Goal: Book appointment/travel/reservation

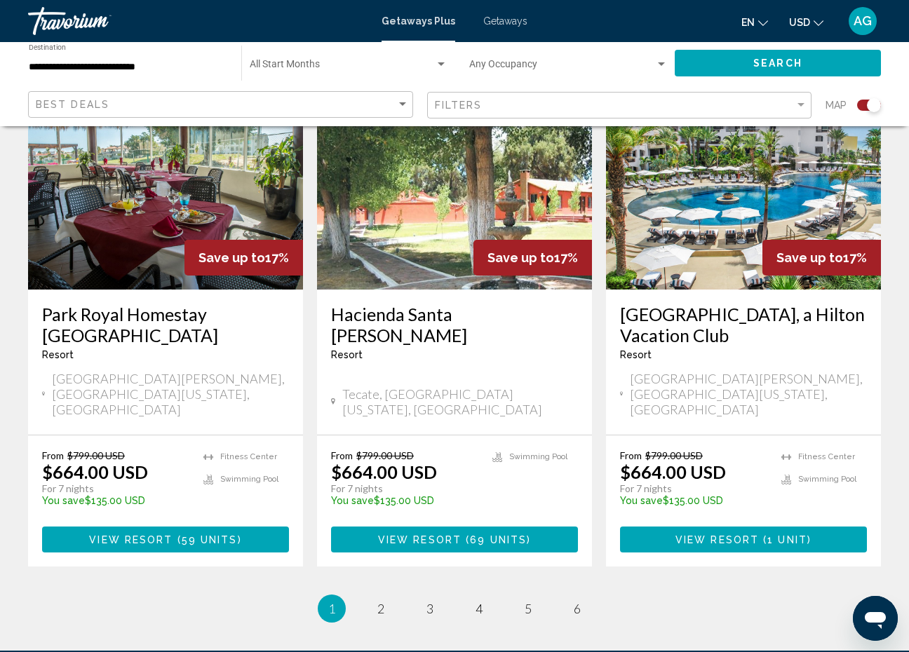
click at [865, 23] on span "AG" at bounding box center [863, 21] width 18 height 14
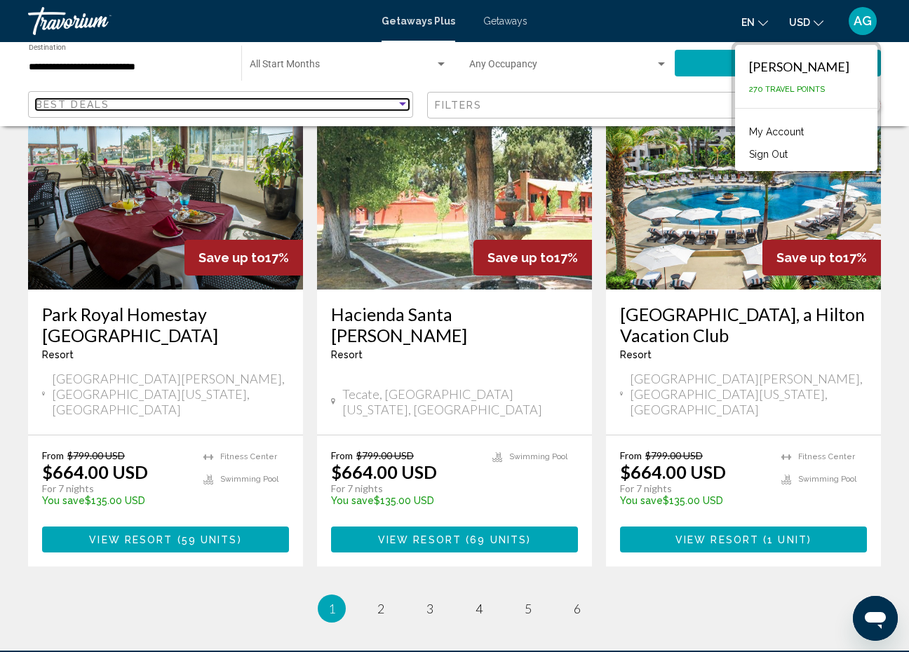
click at [72, 104] on span "Best Deals" at bounding box center [73, 104] width 74 height 11
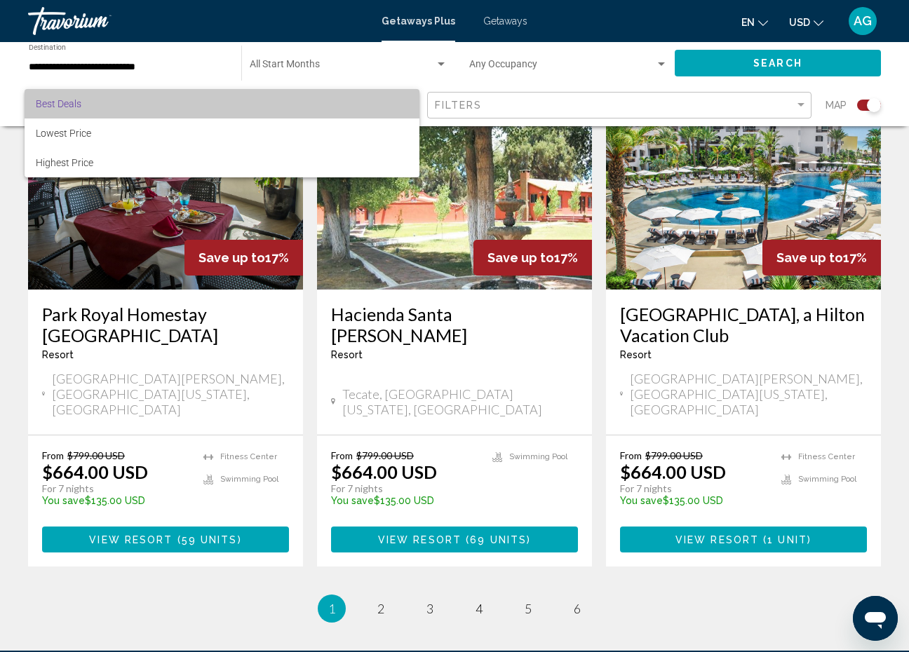
click at [72, 104] on span "Best Deals" at bounding box center [59, 103] width 46 height 11
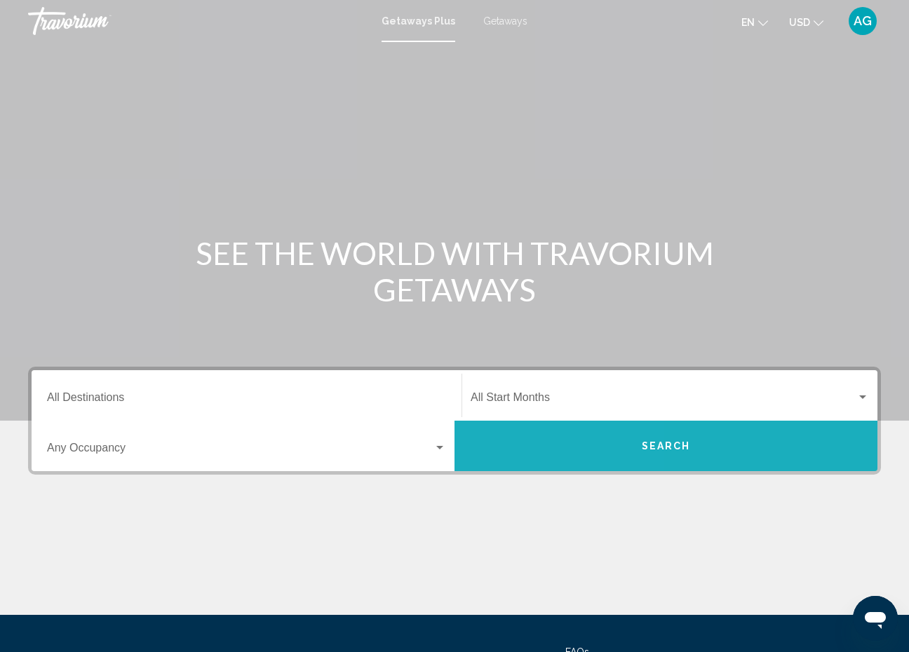
click at [504, 446] on button "Search" at bounding box center [666, 446] width 423 height 51
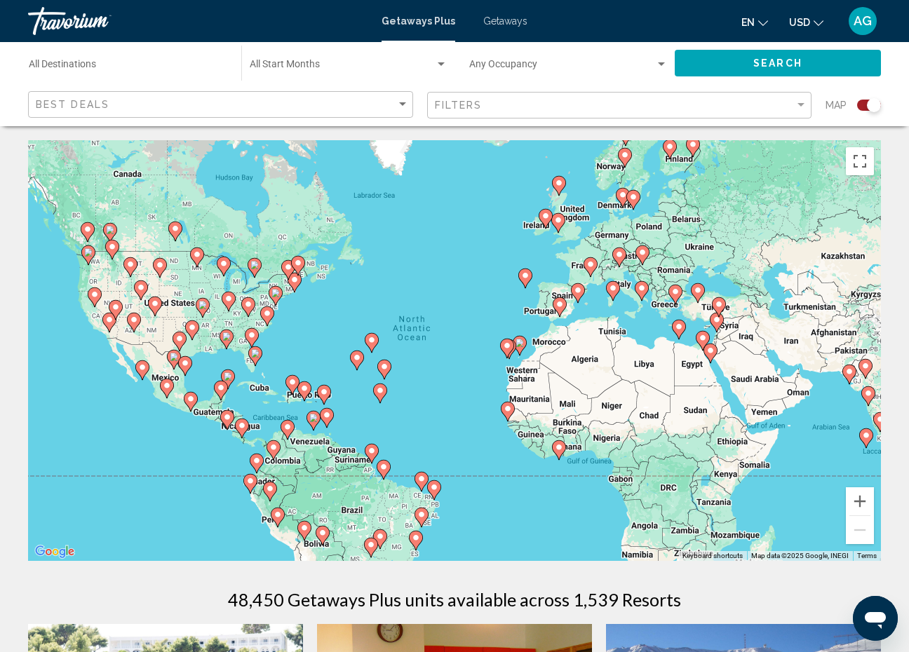
click at [370, 347] on icon "Main content" at bounding box center [371, 343] width 13 height 18
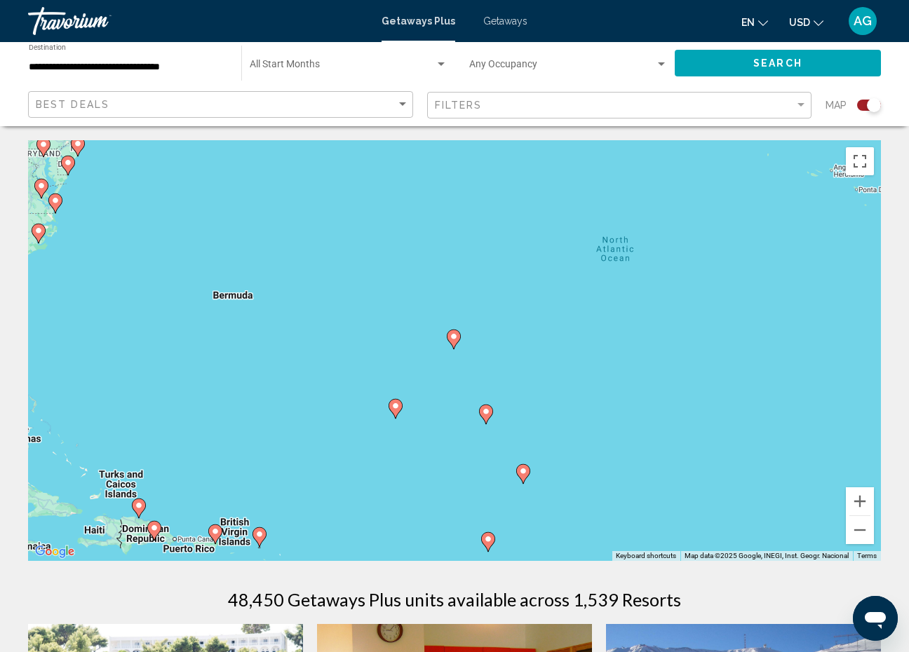
click at [460, 344] on gmp-advanced-marker "Main content" at bounding box center [454, 339] width 14 height 21
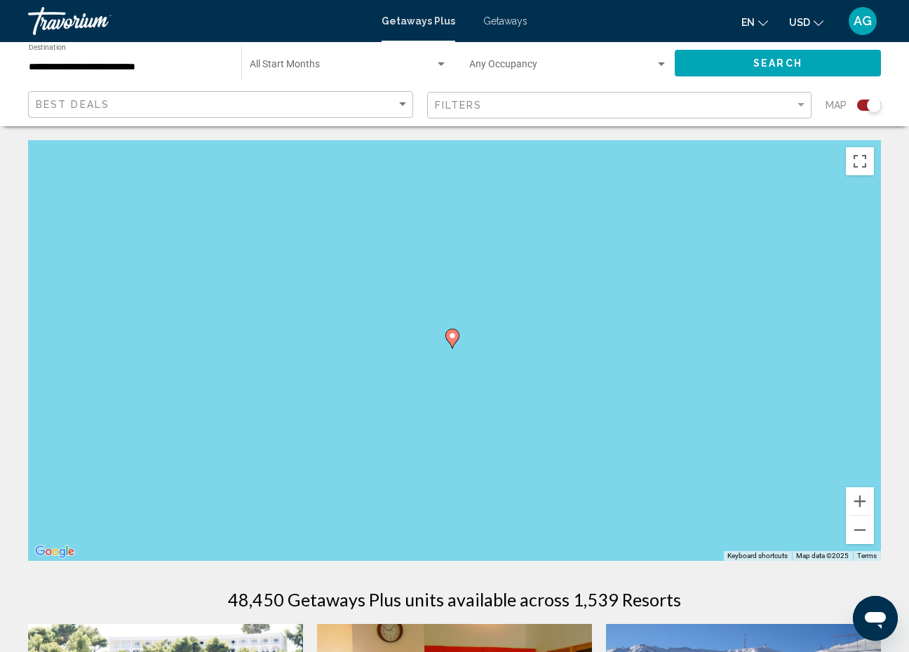
click at [455, 340] on icon "Main content" at bounding box center [452, 339] width 13 height 18
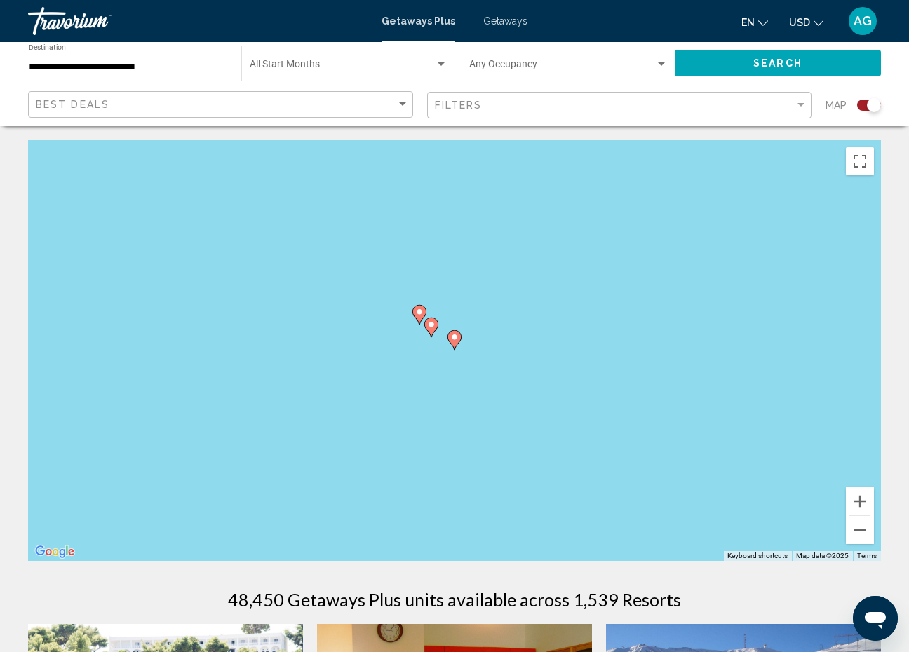
click at [455, 340] on image "Main content" at bounding box center [454, 337] width 8 height 8
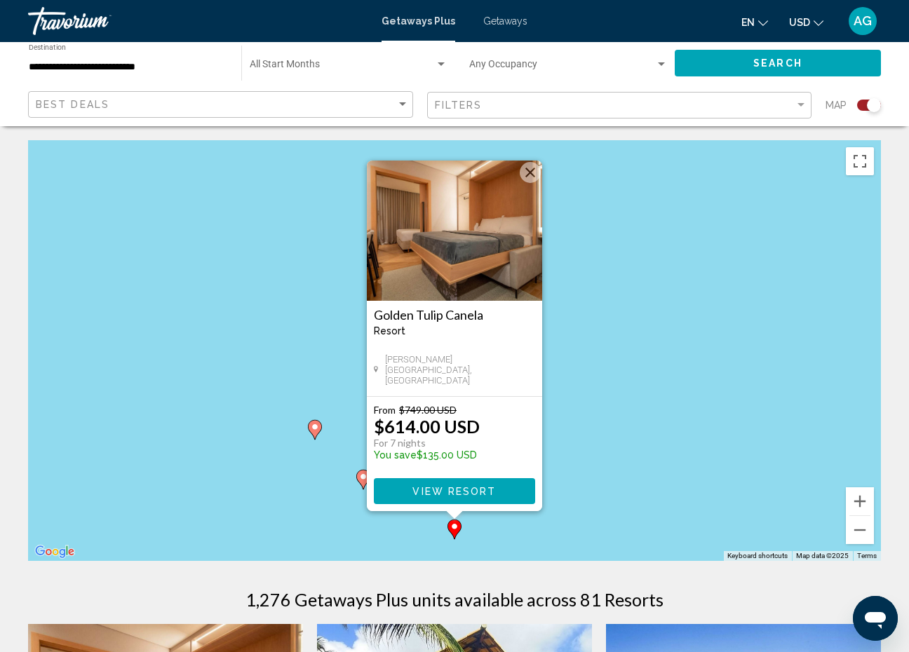
click at [529, 175] on button "Close" at bounding box center [530, 172] width 21 height 21
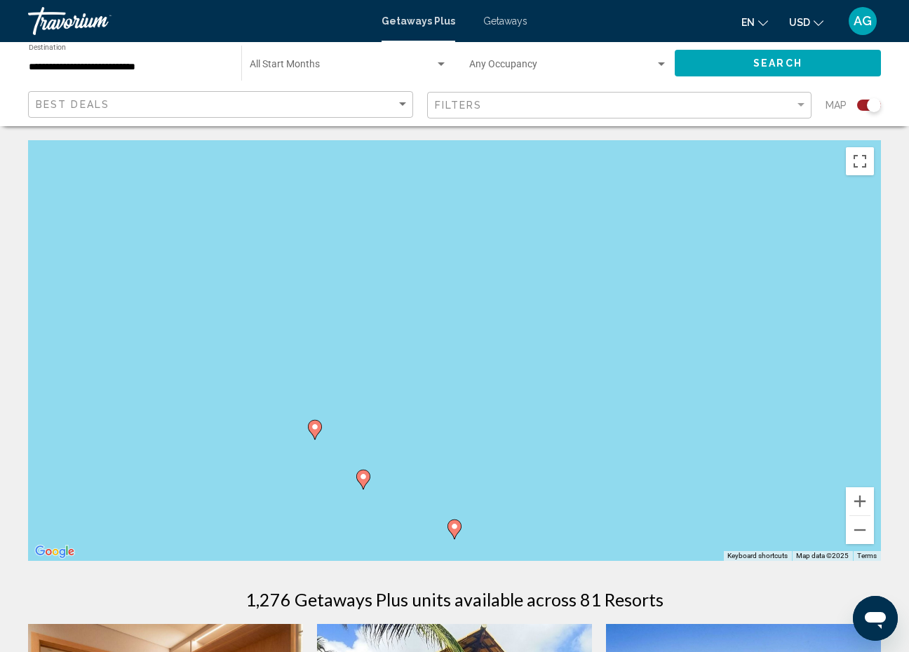
click at [316, 437] on icon "Main content" at bounding box center [315, 430] width 14 height 20
click at [457, 341] on image "Main content" at bounding box center [454, 337] width 8 height 8
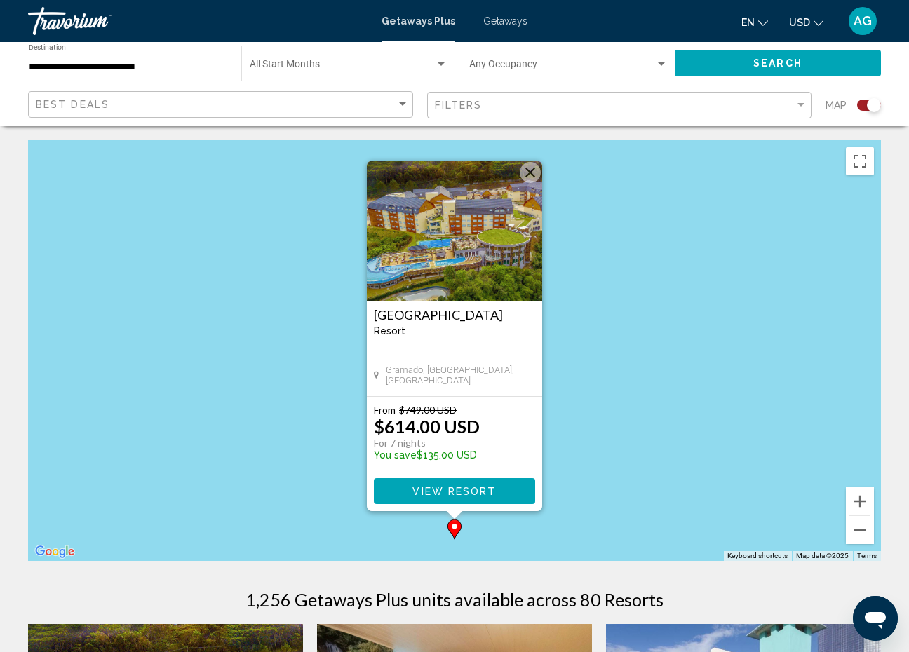
click at [537, 180] on button "Close" at bounding box center [530, 172] width 21 height 21
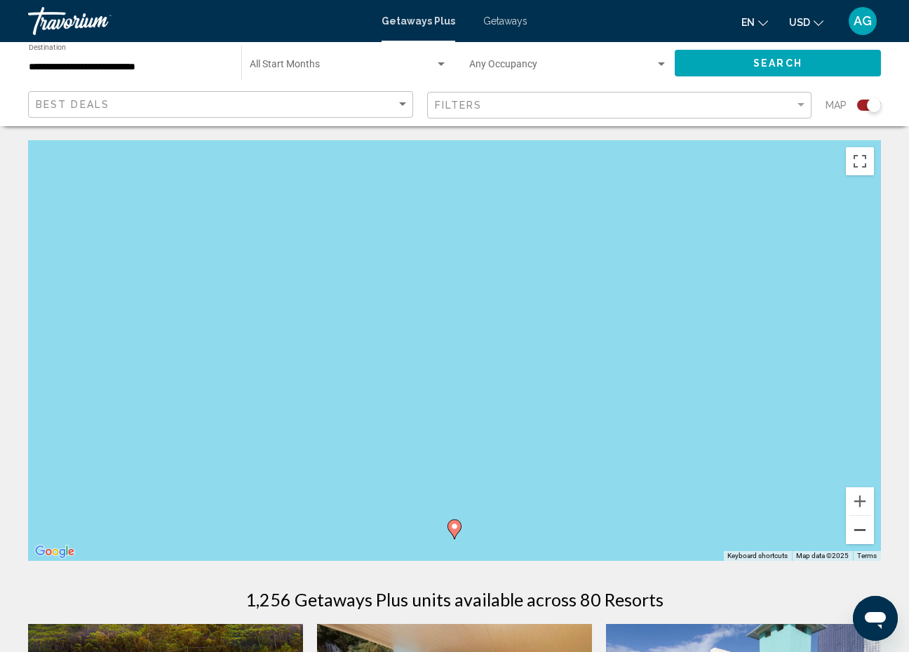
click at [871, 532] on button "Zoom out" at bounding box center [860, 530] width 28 height 28
click at [871, 533] on button "Zoom out" at bounding box center [860, 530] width 28 height 28
click at [872, 533] on button "Zoom out" at bounding box center [860, 530] width 28 height 28
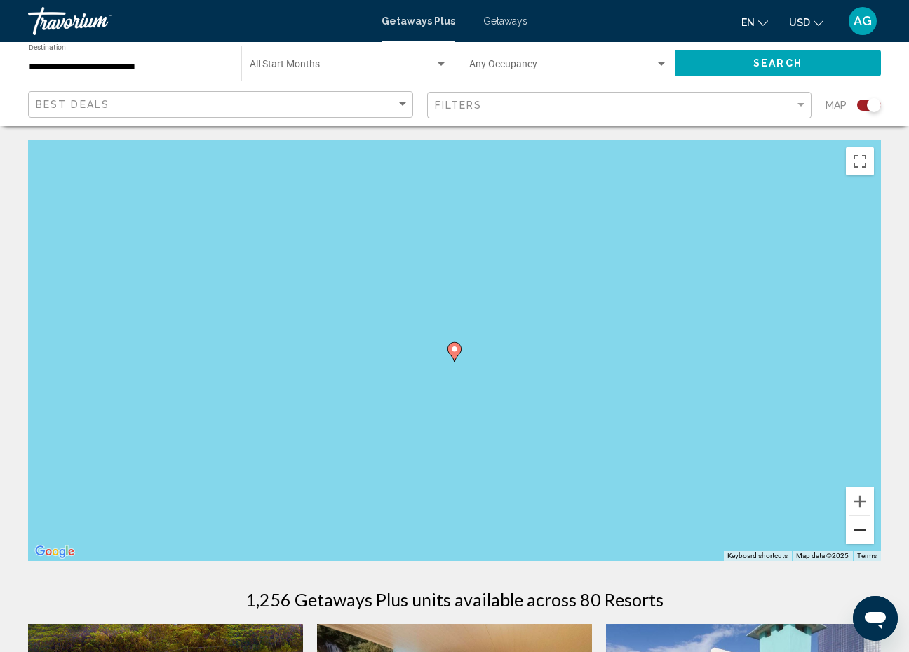
click at [872, 533] on button "Zoom out" at bounding box center [860, 530] width 28 height 28
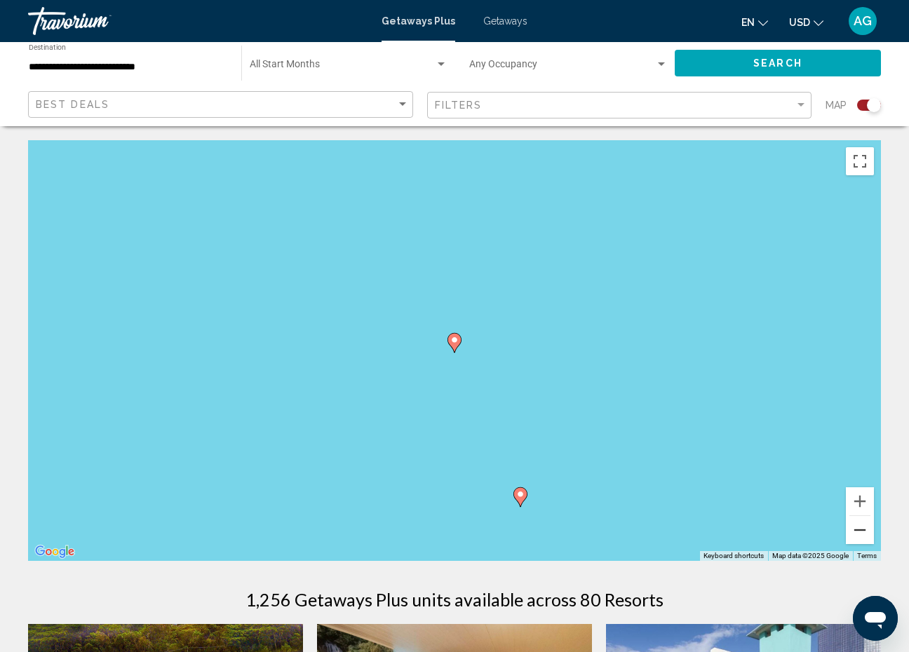
click at [872, 533] on button "Zoom out" at bounding box center [860, 530] width 28 height 28
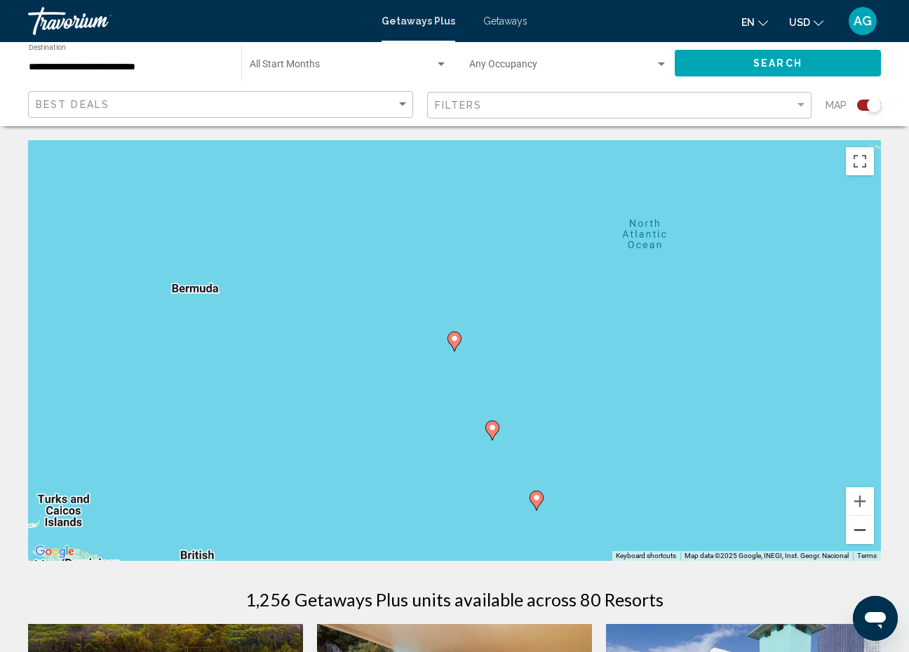
click at [872, 533] on button "Zoom out" at bounding box center [860, 530] width 28 height 28
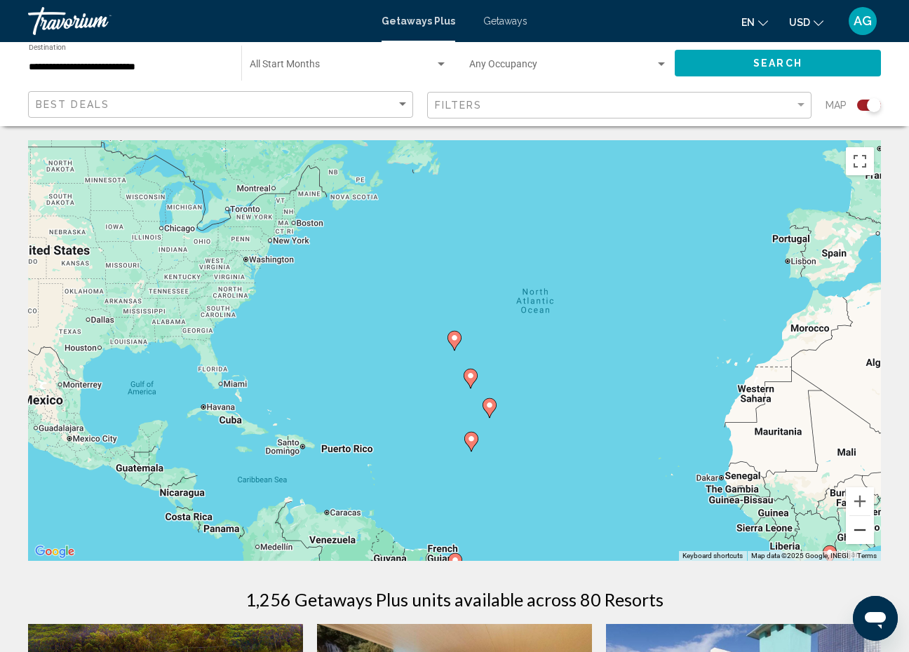
click at [872, 533] on button "Zoom out" at bounding box center [860, 530] width 28 height 28
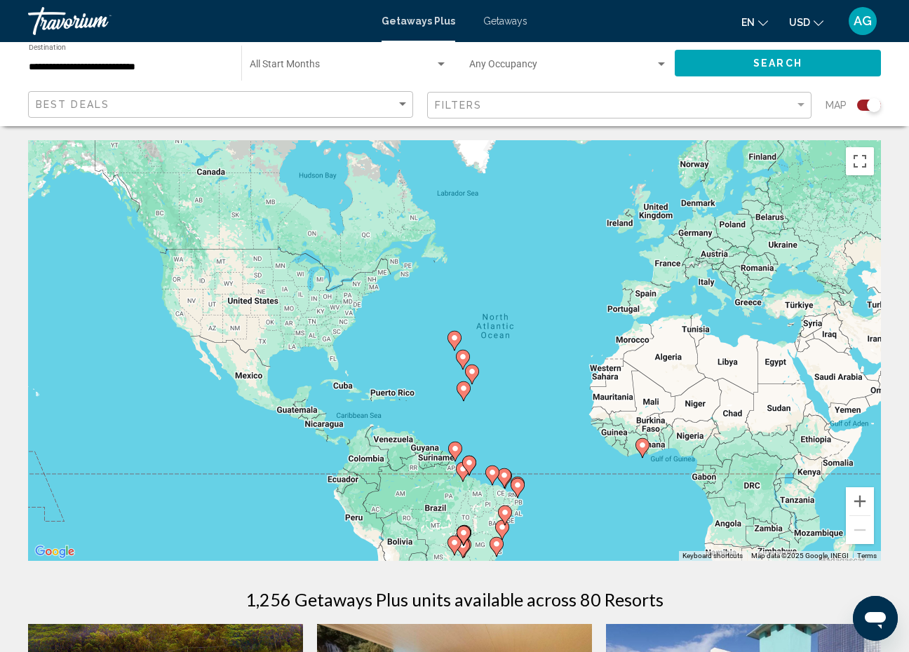
click at [215, 367] on div "To activate drag with keyboard, press Alt + Enter. Once in keyboard drag state,…" at bounding box center [454, 350] width 853 height 421
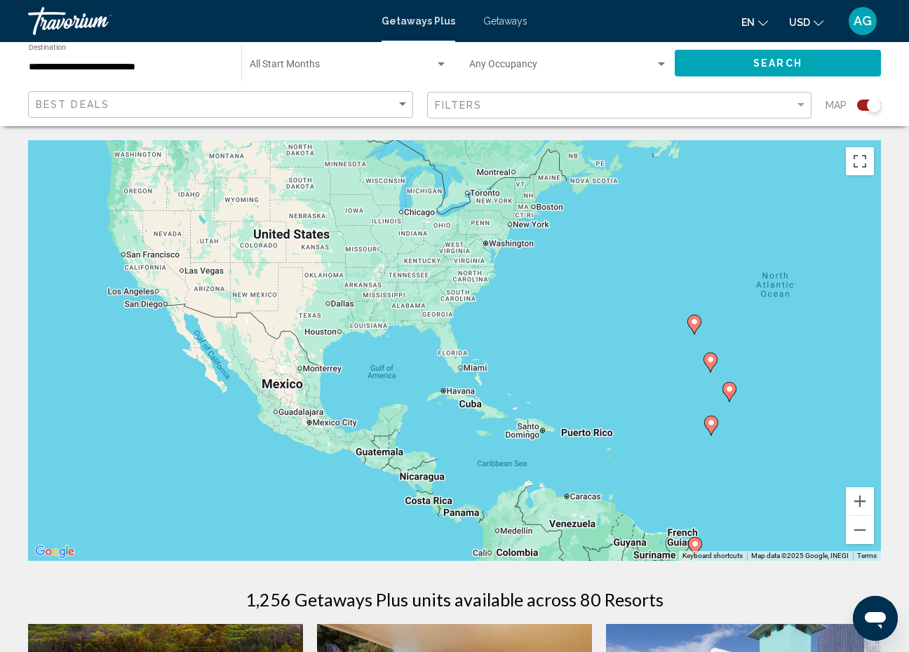
click at [215, 367] on div "To activate drag with keyboard, press Alt + Enter. Once in keyboard drag state,…" at bounding box center [454, 350] width 853 height 421
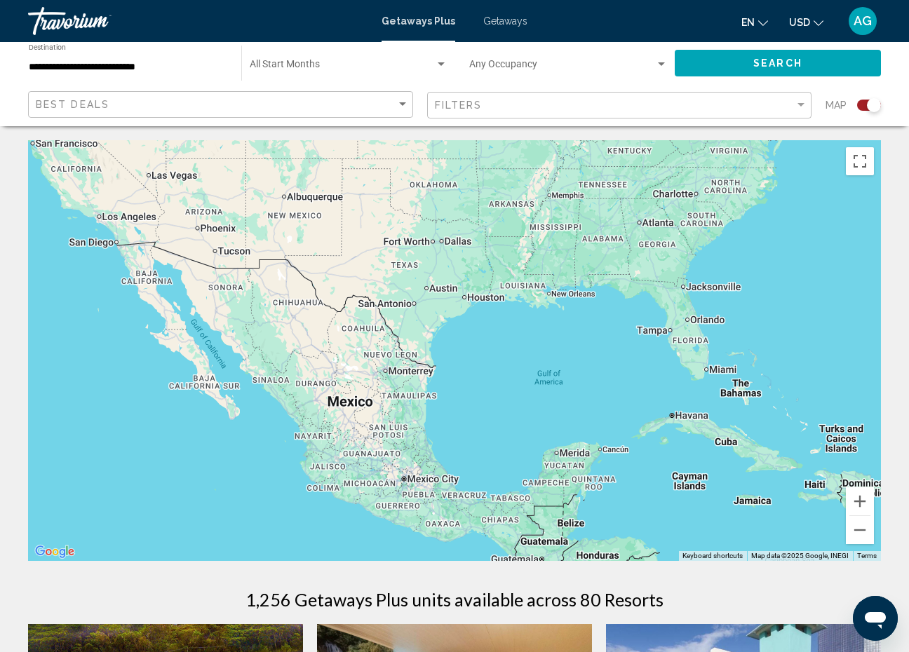
click at [297, 344] on div "Main content" at bounding box center [454, 350] width 853 height 421
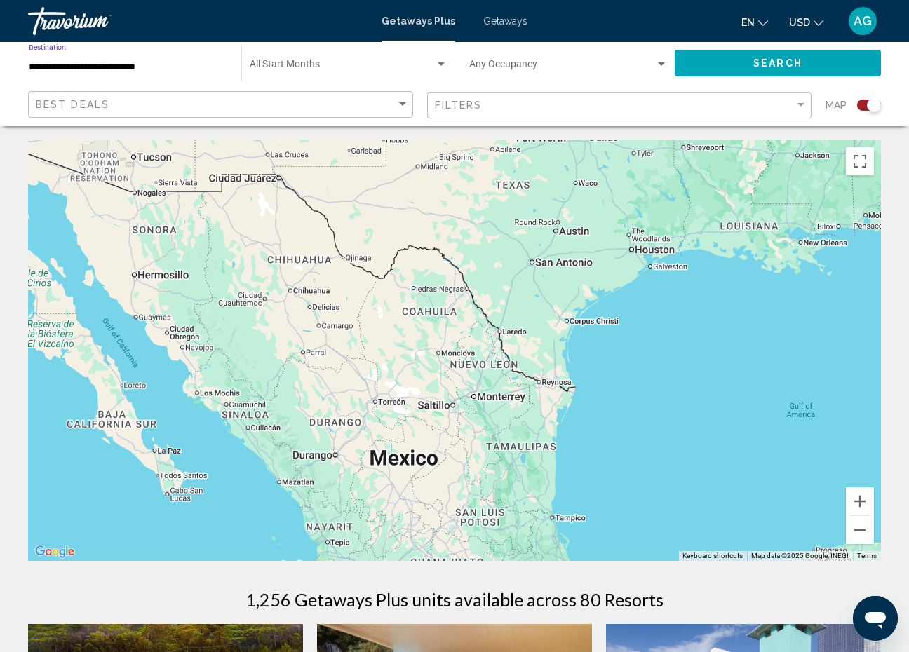
click at [116, 71] on input "**********" at bounding box center [128, 67] width 199 height 11
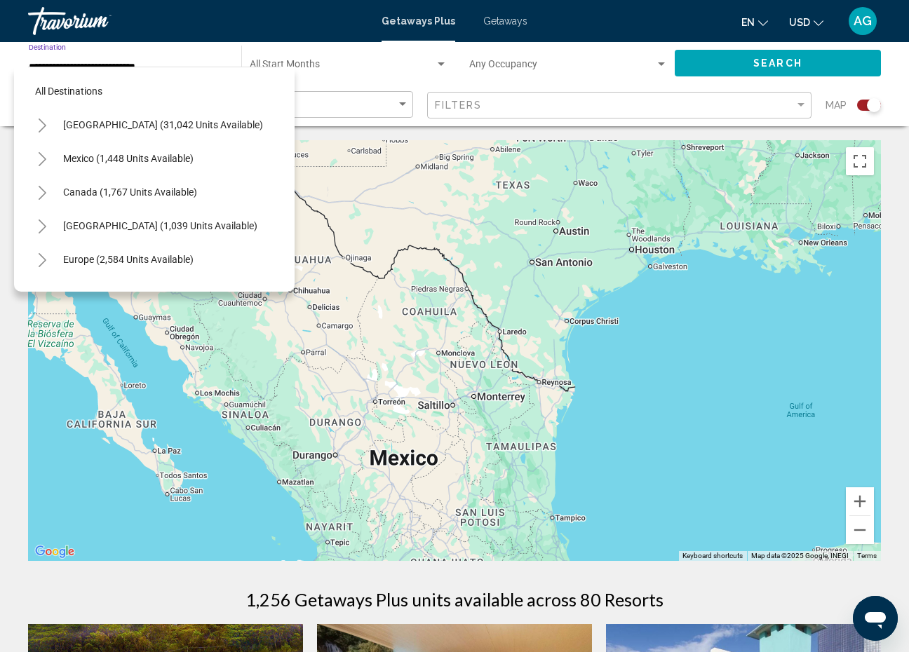
scroll to position [285, 0]
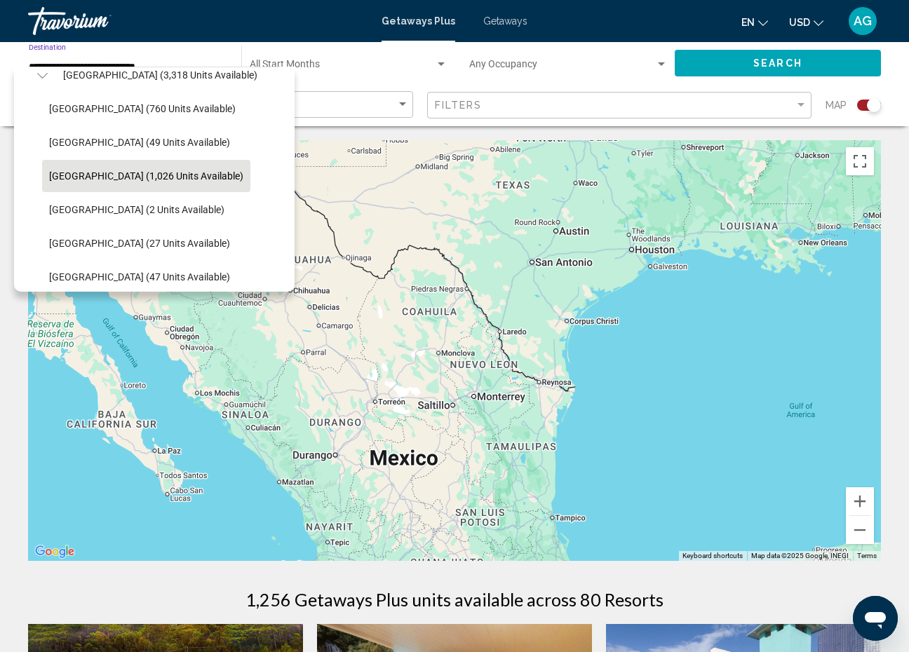
click at [45, 76] on icon "Toggle South America (3,318 units available)" at bounding box center [42, 76] width 11 height 14
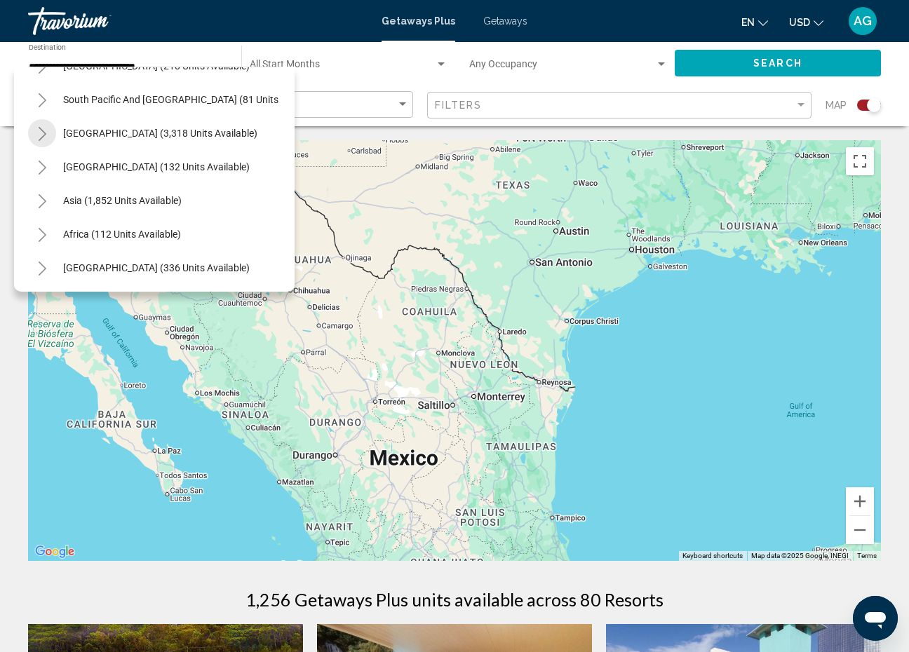
scroll to position [227, 0]
drag, startPoint x: 277, startPoint y: 220, endPoint x: 260, endPoint y: 220, distance: 16.8
click at [260, 220] on div "Africa (112 units available)" at bounding box center [154, 234] width 253 height 34
drag, startPoint x: 260, startPoint y: 220, endPoint x: 285, endPoint y: 149, distance: 75.0
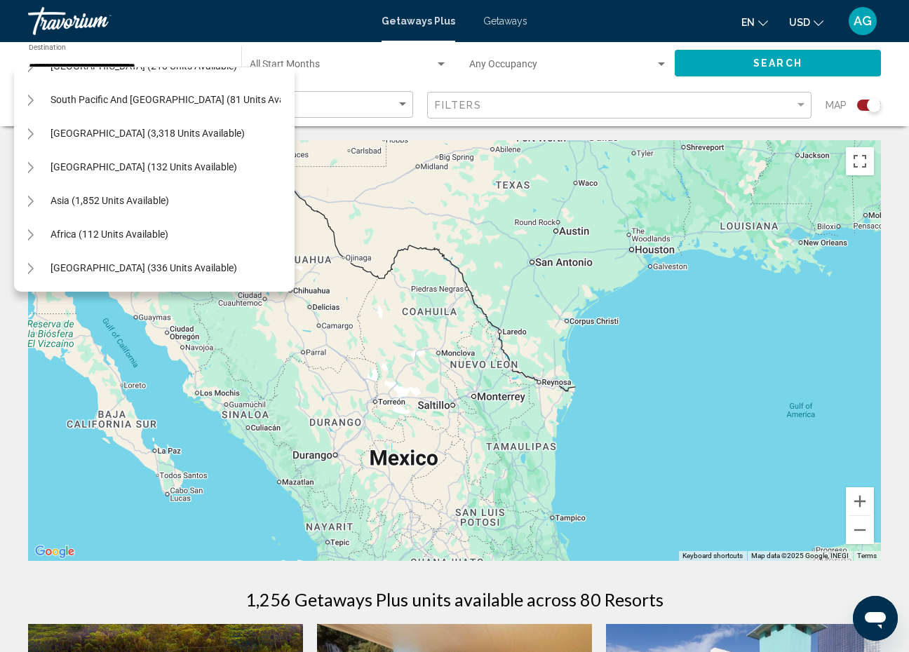
click at [285, 150] on div "All destinations [GEOGRAPHIC_DATA] (31,042 units available) [GEOGRAPHIC_DATA] (…" at bounding box center [154, 179] width 281 height 225
click at [111, 206] on span "Asia (1,852 units available)" at bounding box center [110, 200] width 119 height 11
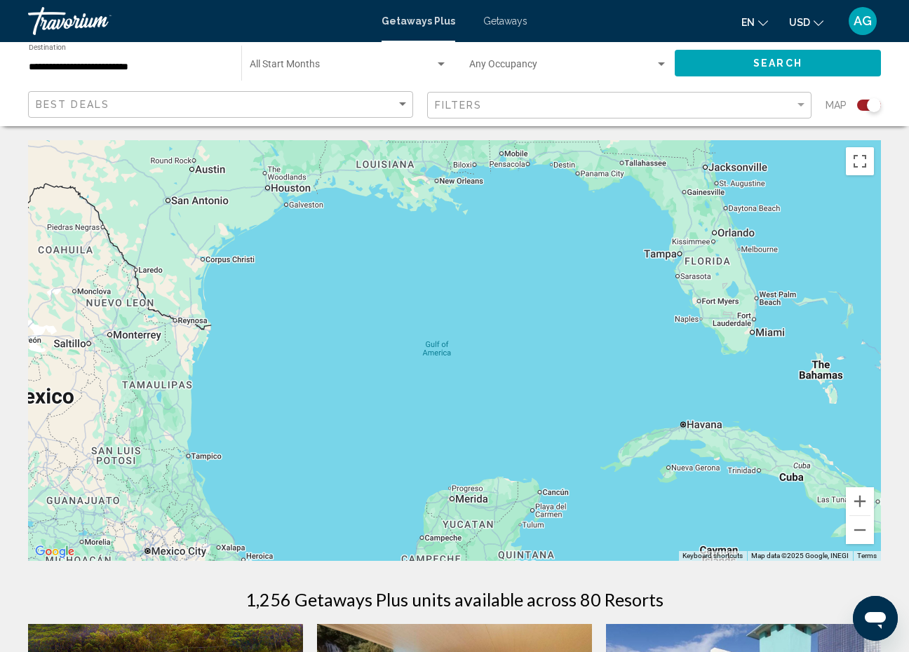
drag, startPoint x: 765, startPoint y: 372, endPoint x: 330, endPoint y: 301, distance: 440.7
click at [330, 301] on div "Main content" at bounding box center [454, 350] width 853 height 421
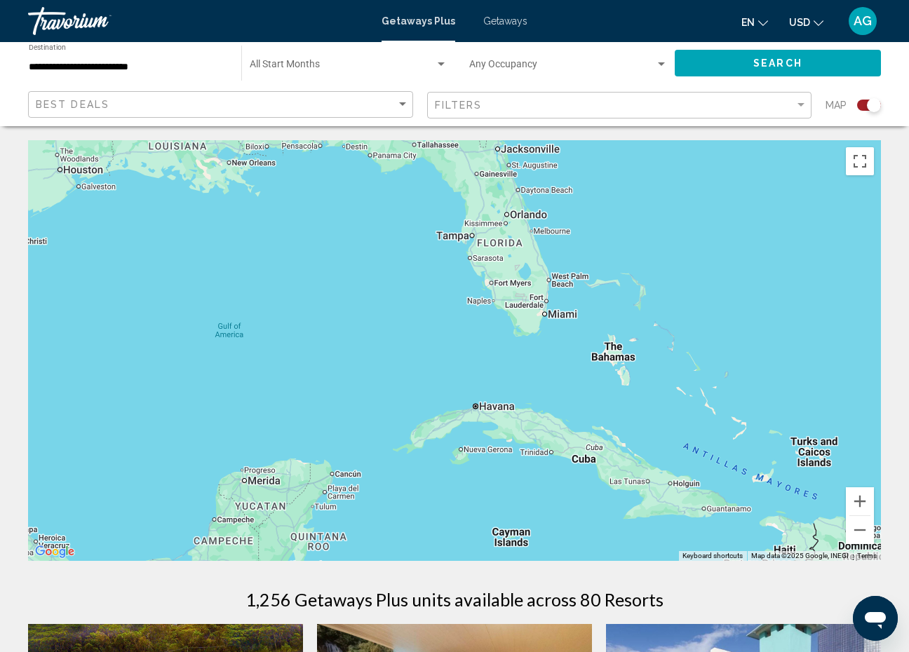
drag, startPoint x: 601, startPoint y: 342, endPoint x: 156, endPoint y: 370, distance: 446.3
click at [156, 370] on div "Main content" at bounding box center [454, 350] width 853 height 421
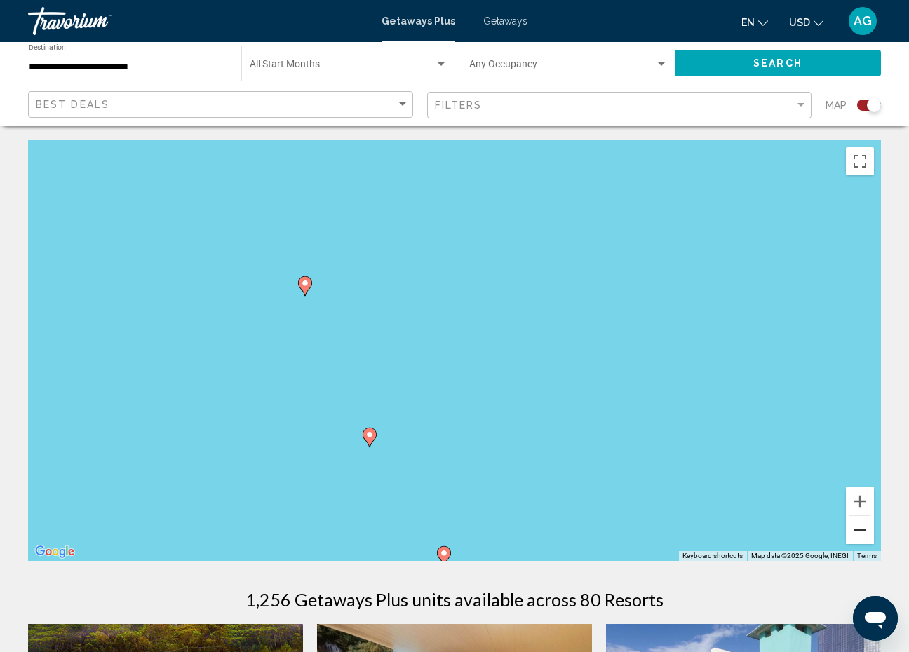
click at [862, 531] on button "Zoom out" at bounding box center [860, 530] width 28 height 28
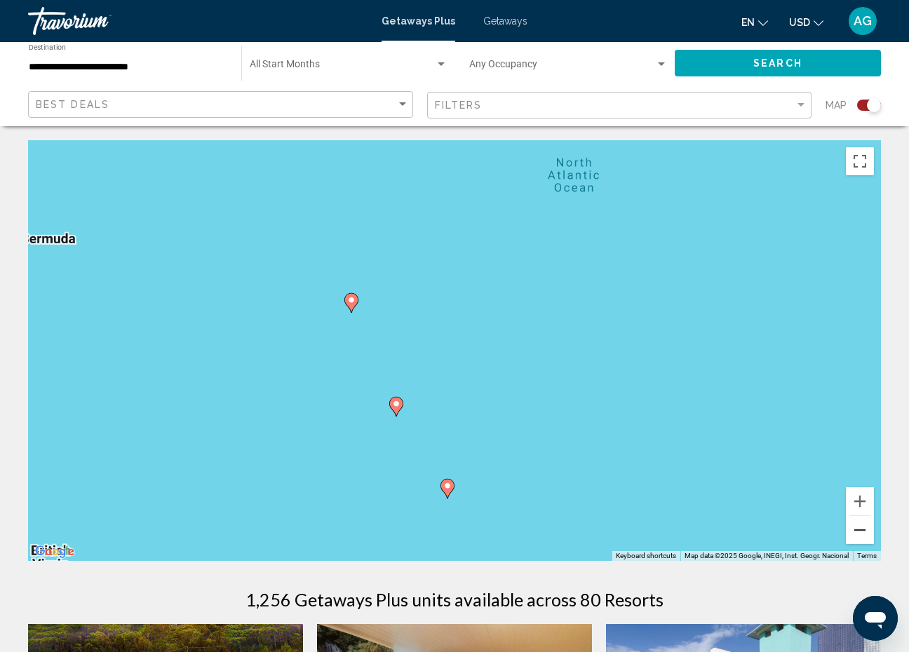
click at [862, 531] on button "Zoom out" at bounding box center [860, 530] width 28 height 28
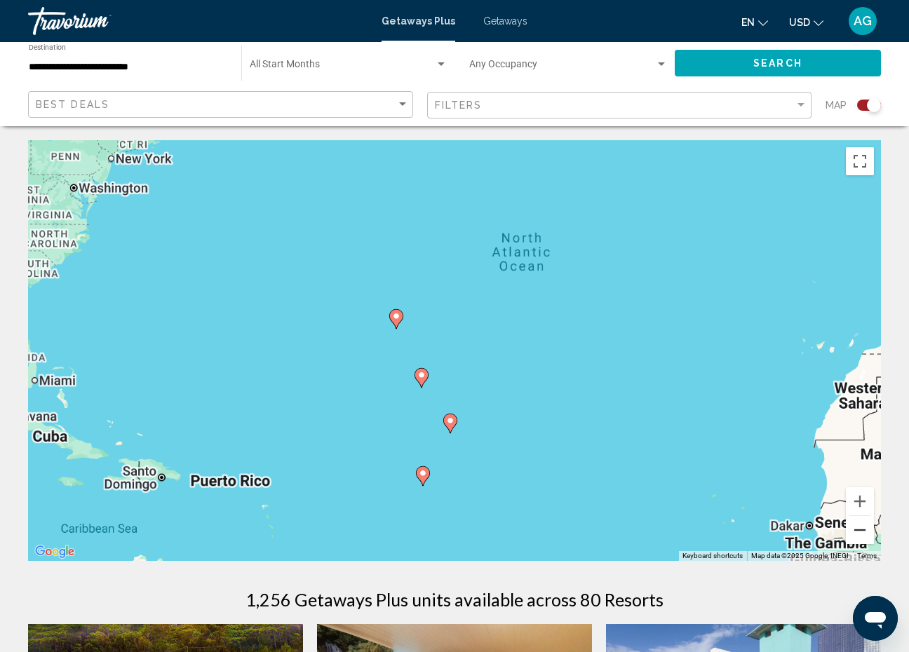
click at [862, 531] on button "Zoom out" at bounding box center [860, 530] width 28 height 28
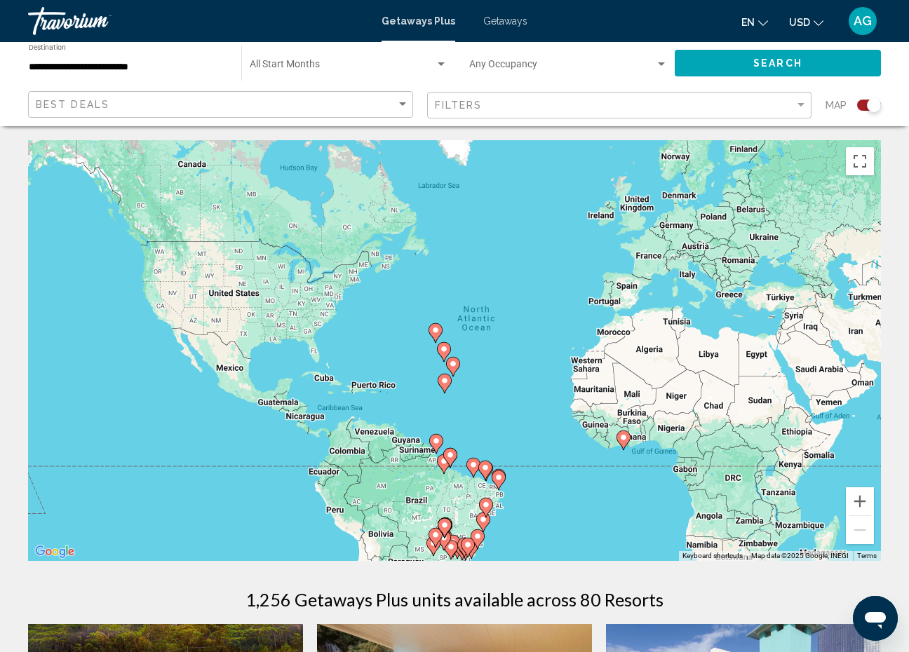
click at [781, 63] on span "Search" at bounding box center [777, 63] width 49 height 11
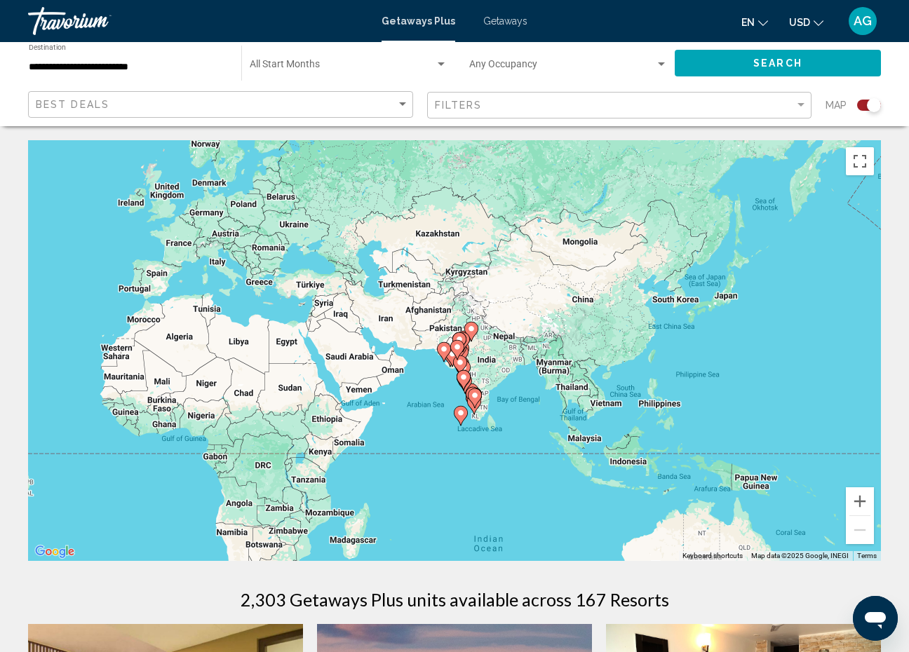
drag, startPoint x: 819, startPoint y: 462, endPoint x: 408, endPoint y: 440, distance: 410.9
click at [408, 440] on div "To activate drag with keyboard, press Alt + Enter. Once in keyboard drag state,…" at bounding box center [454, 350] width 853 height 421
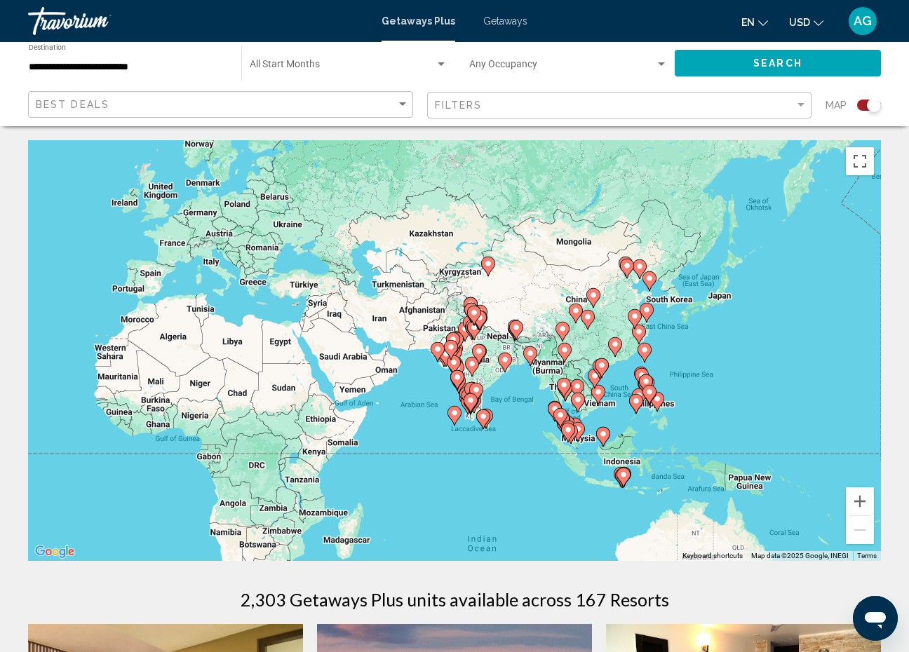
click at [520, 429] on div "To activate drag with keyboard, press Alt + Enter. Once in keyboard drag state,…" at bounding box center [454, 350] width 853 height 421
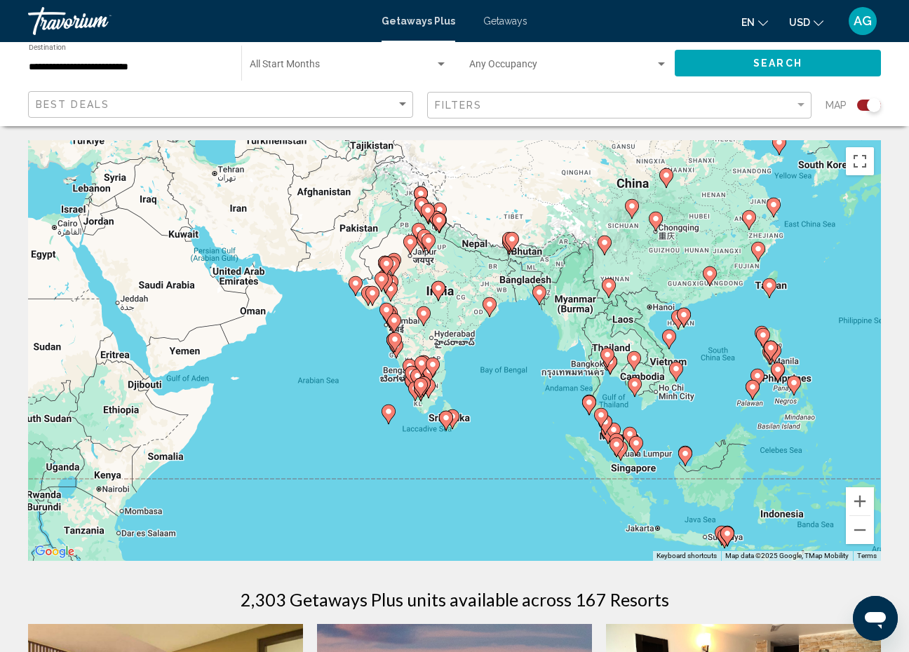
click at [390, 417] on icon "Main content" at bounding box center [388, 414] width 13 height 18
type input "**********"
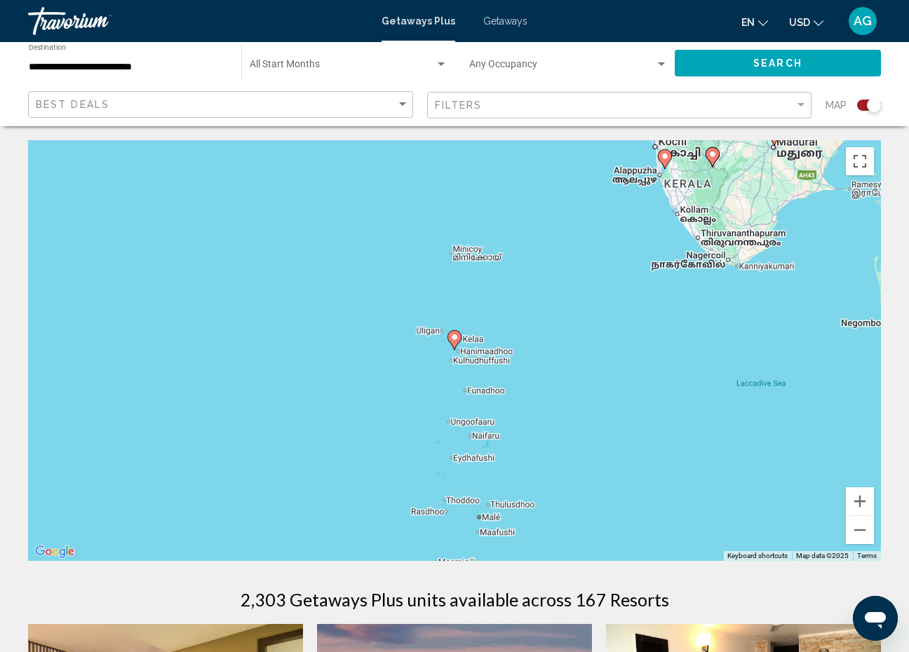
click at [456, 342] on icon "Main content" at bounding box center [454, 340] width 13 height 18
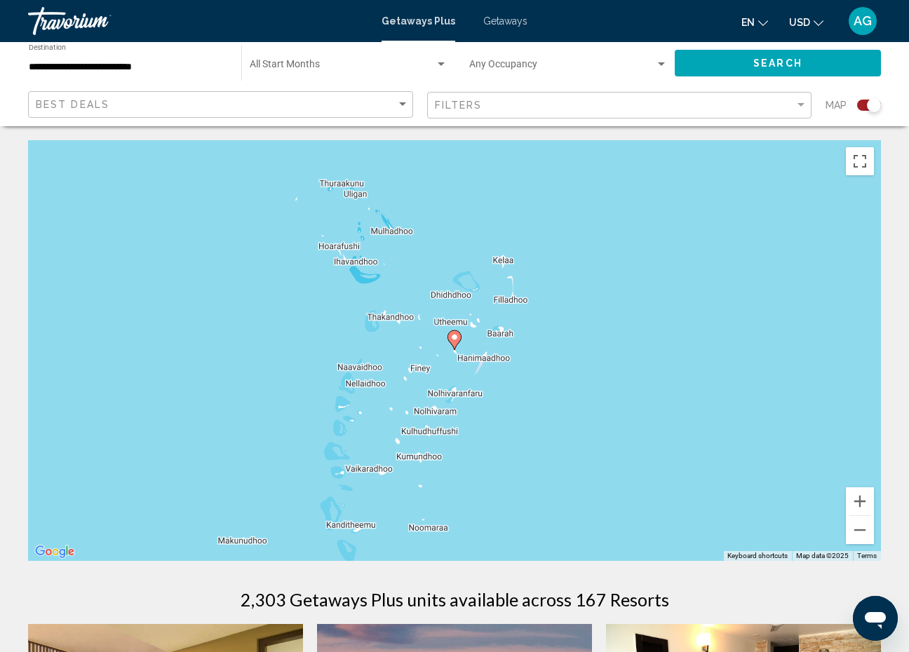
click at [455, 339] on image "Main content" at bounding box center [454, 337] width 8 height 8
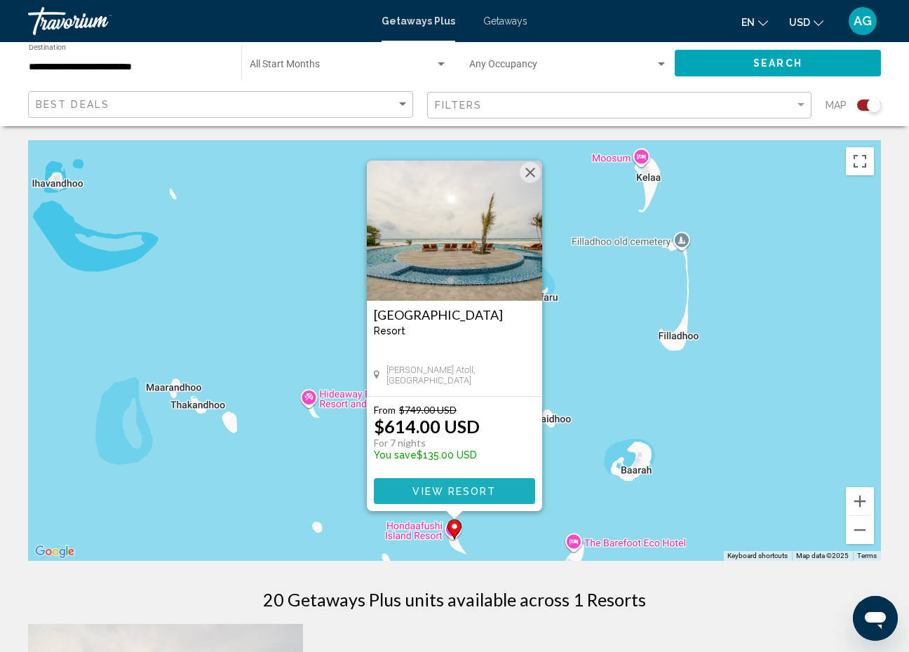
click at [431, 490] on span "View Resort" at bounding box center [453, 491] width 83 height 11
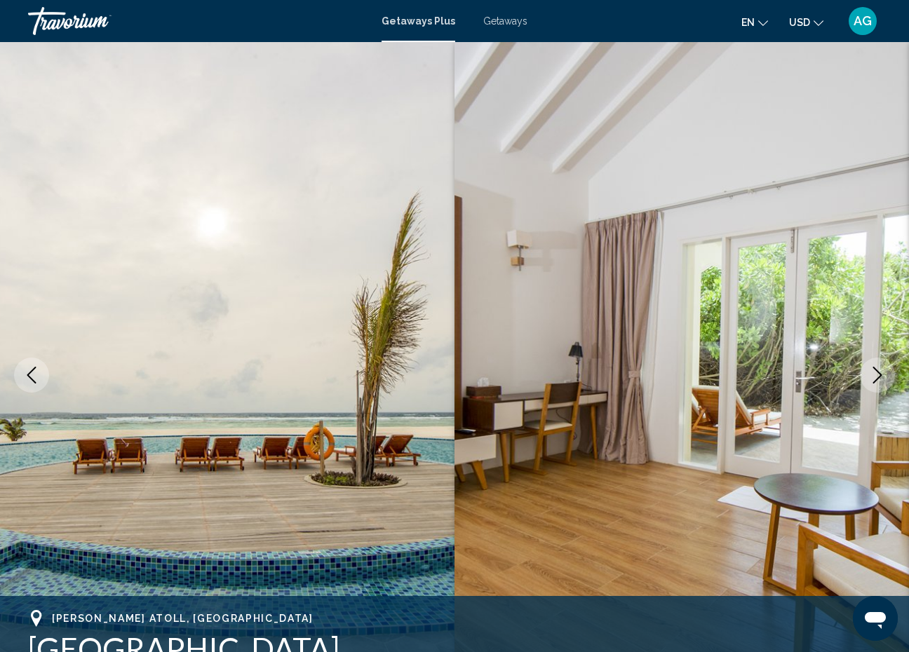
click at [748, 350] on img "Main content" at bounding box center [682, 375] width 455 height 666
click at [886, 376] on button "Next image" at bounding box center [877, 375] width 35 height 35
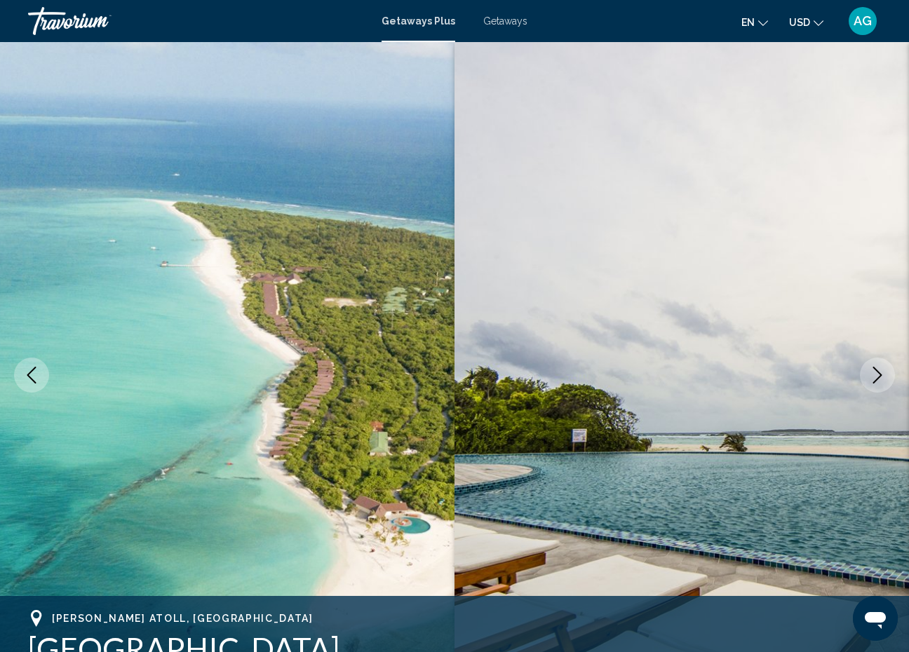
click at [886, 376] on button "Next image" at bounding box center [877, 375] width 35 height 35
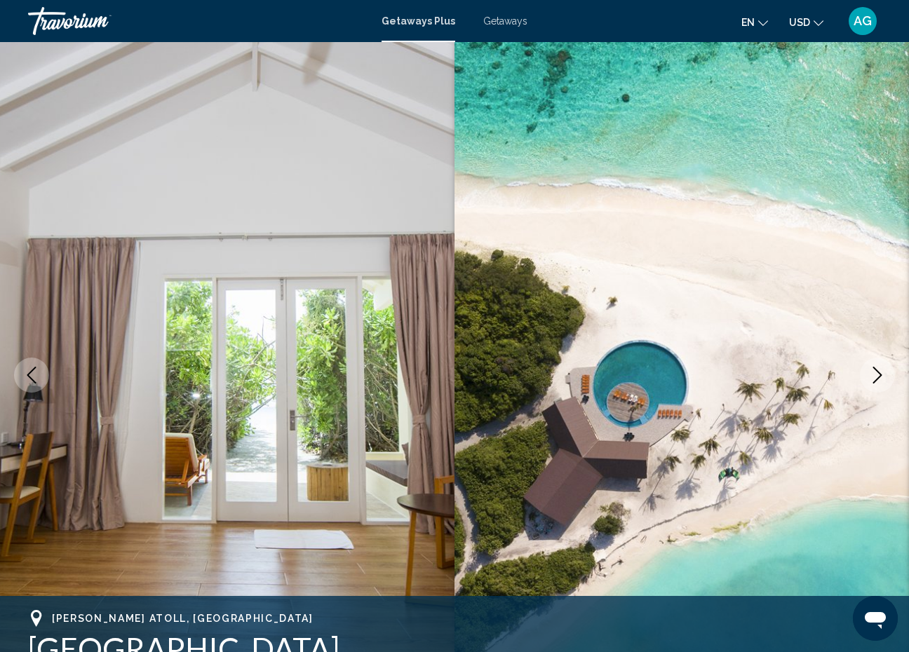
click at [886, 376] on button "Next image" at bounding box center [877, 375] width 35 height 35
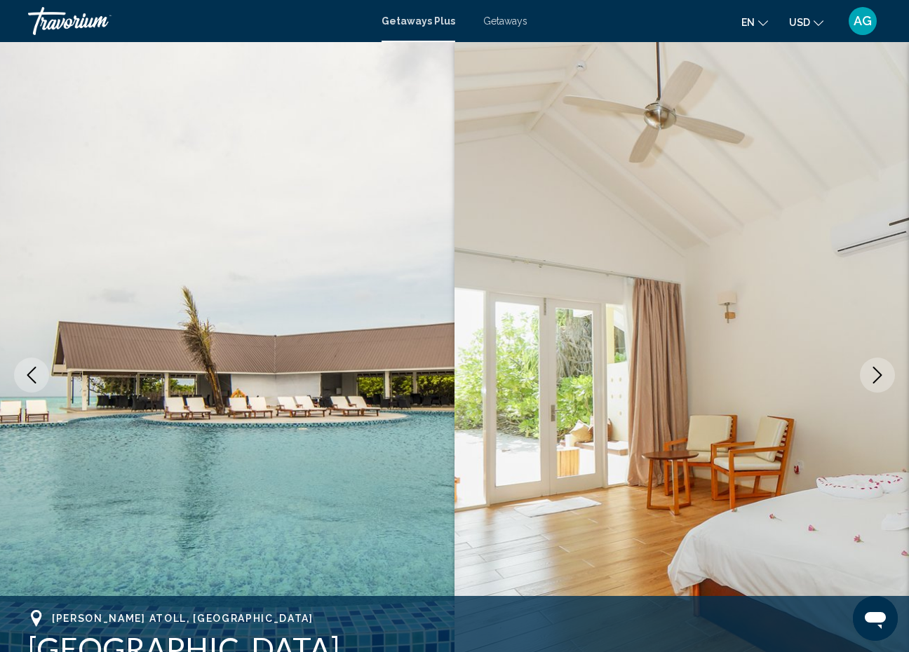
click at [886, 376] on button "Next image" at bounding box center [877, 375] width 35 height 35
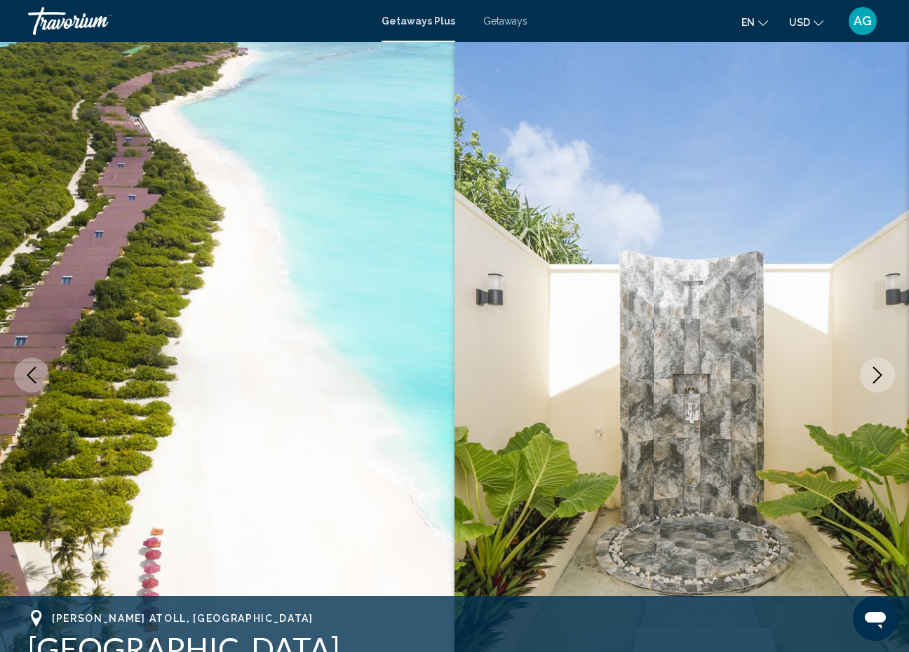
click at [873, 368] on icon "Next image" at bounding box center [877, 375] width 17 height 17
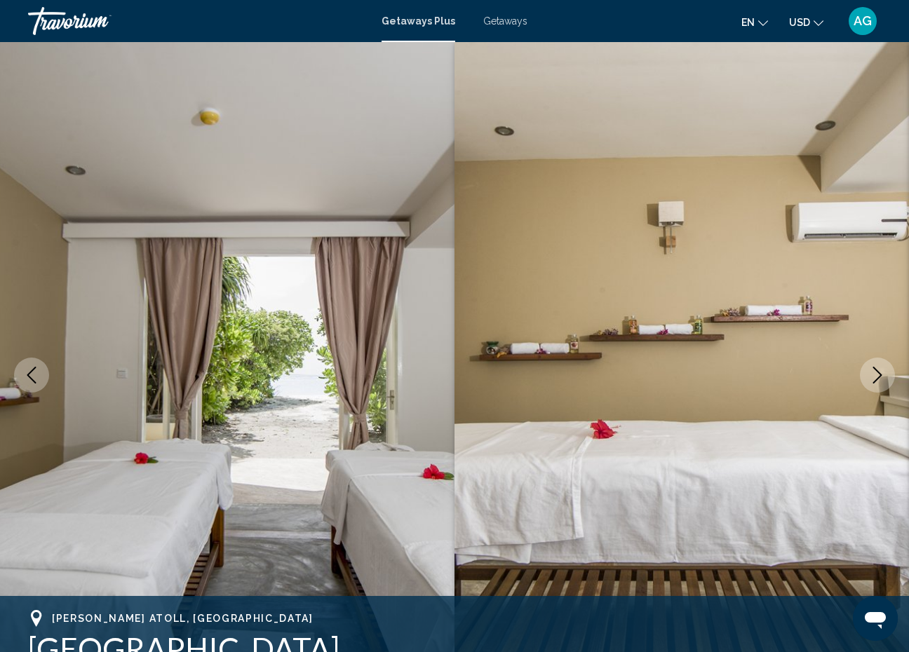
click at [873, 368] on icon "Next image" at bounding box center [877, 375] width 17 height 17
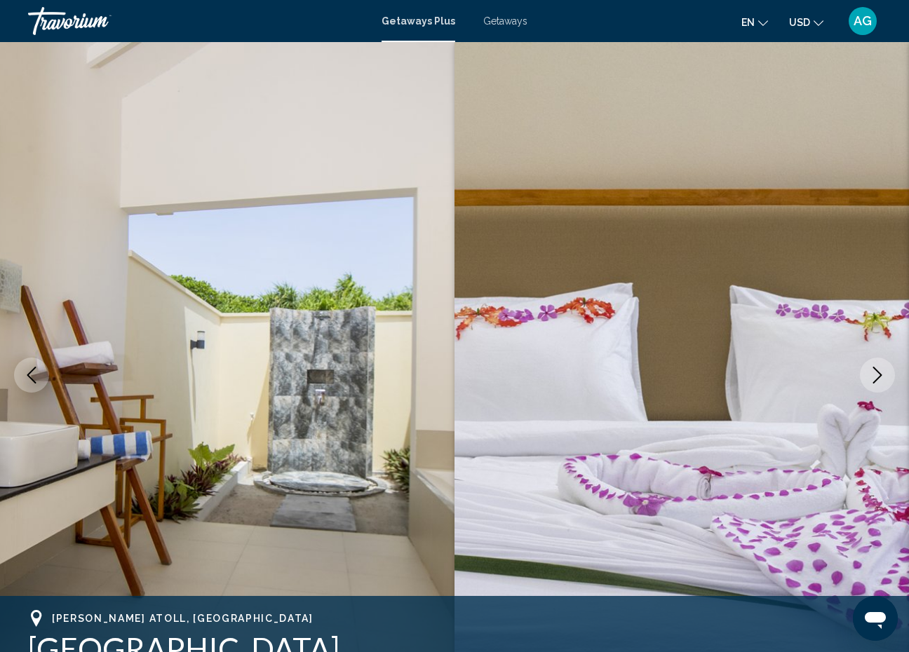
click at [873, 368] on icon "Next image" at bounding box center [877, 375] width 17 height 17
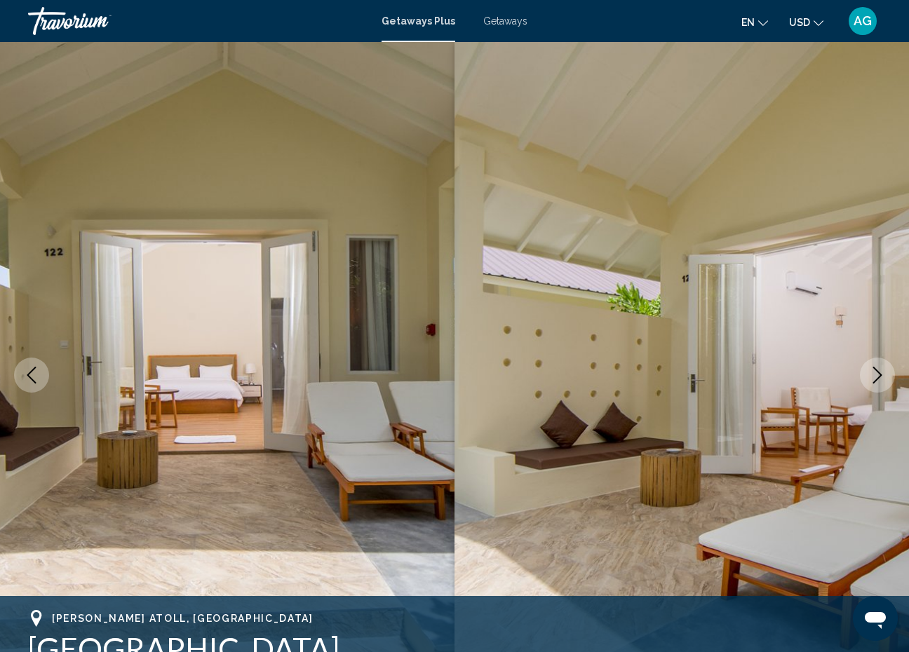
click at [873, 368] on icon "Next image" at bounding box center [877, 375] width 17 height 17
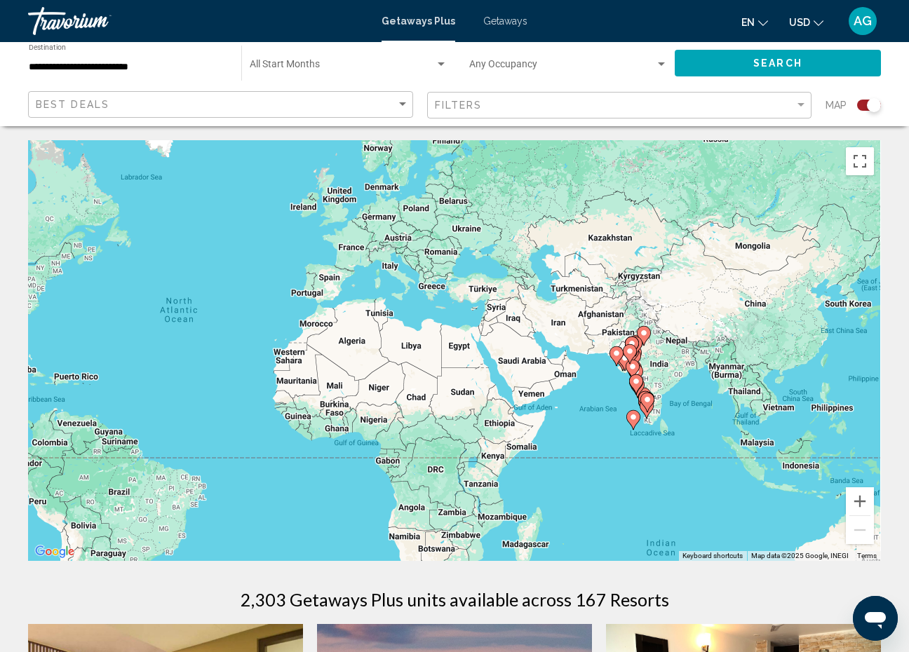
drag, startPoint x: 823, startPoint y: 445, endPoint x: 567, endPoint y: 420, distance: 256.5
click at [567, 420] on div "To activate drag with keyboard, press Alt + Enter. Once in keyboard drag state,…" at bounding box center [454, 350] width 853 height 421
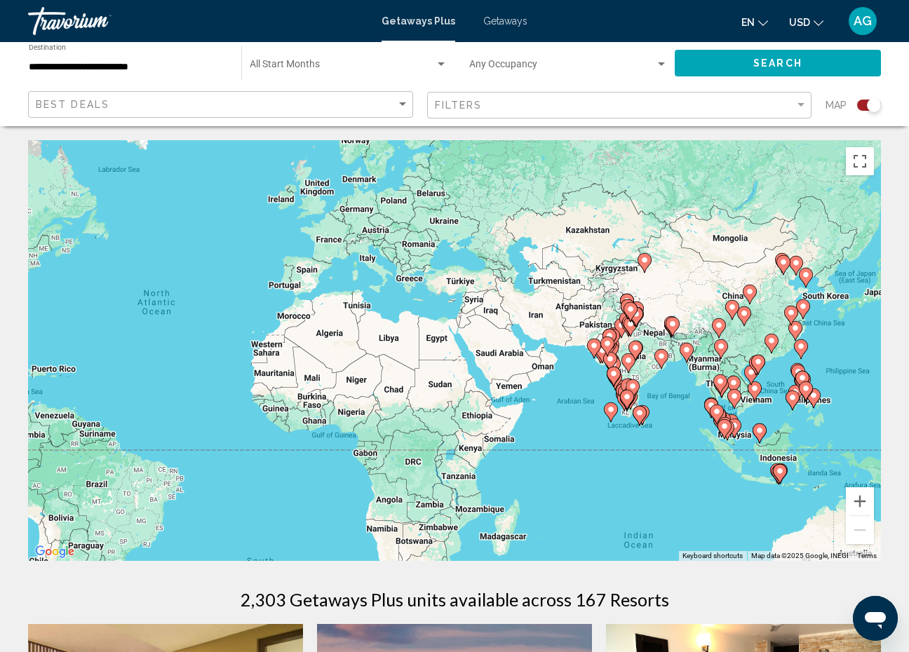
click at [684, 422] on div "To activate drag with keyboard, press Alt + Enter. Once in keyboard drag state,…" at bounding box center [454, 350] width 853 height 421
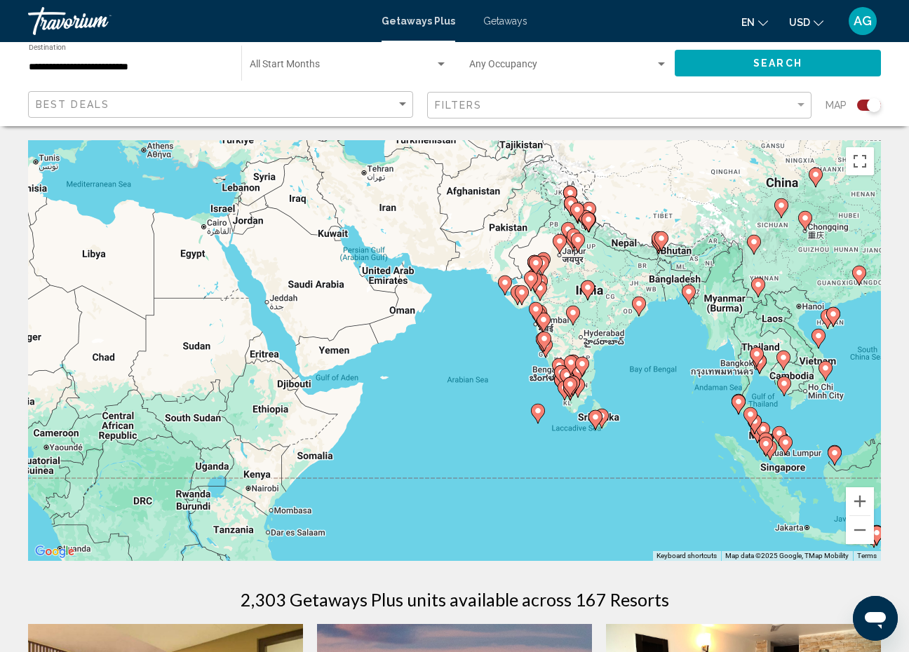
click at [684, 422] on div "To activate drag with keyboard, press Alt + Enter. Once in keyboard drag state,…" at bounding box center [454, 350] width 853 height 421
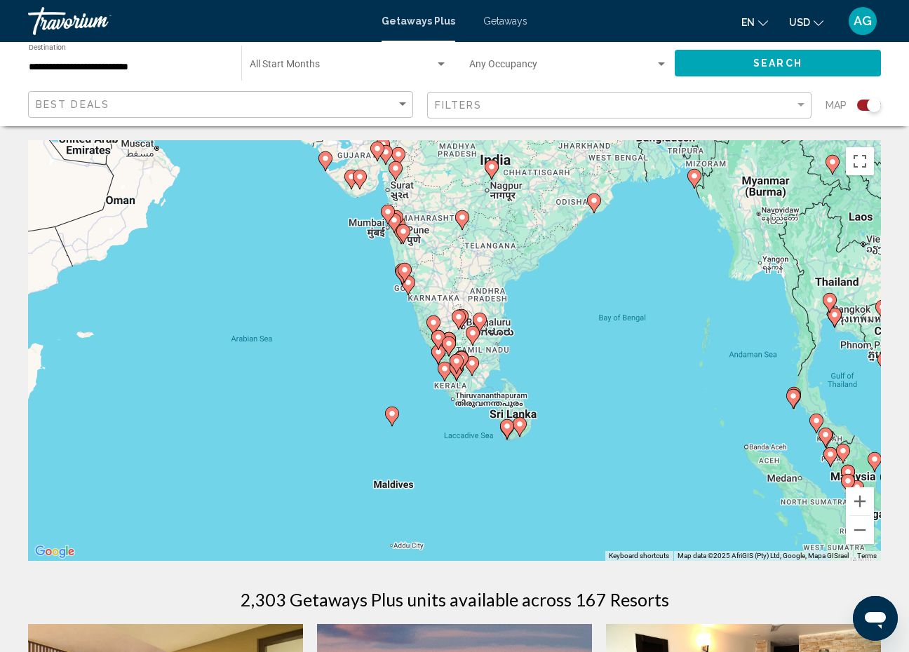
click at [683, 423] on div "To activate drag with keyboard, press Alt + Enter. Once in keyboard drag state,…" at bounding box center [454, 350] width 853 height 421
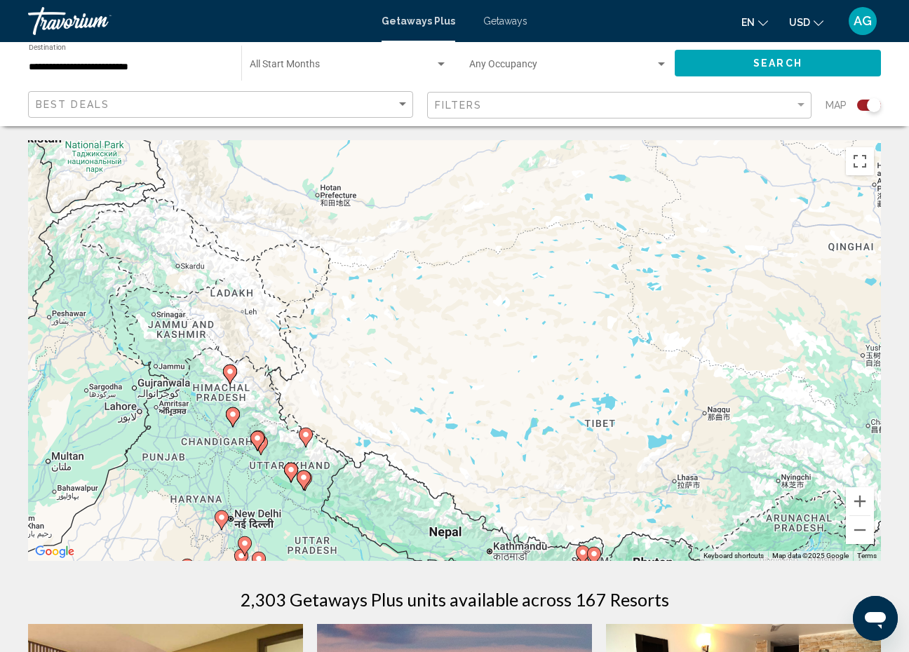
click at [131, 60] on div "**********" at bounding box center [128, 63] width 199 height 39
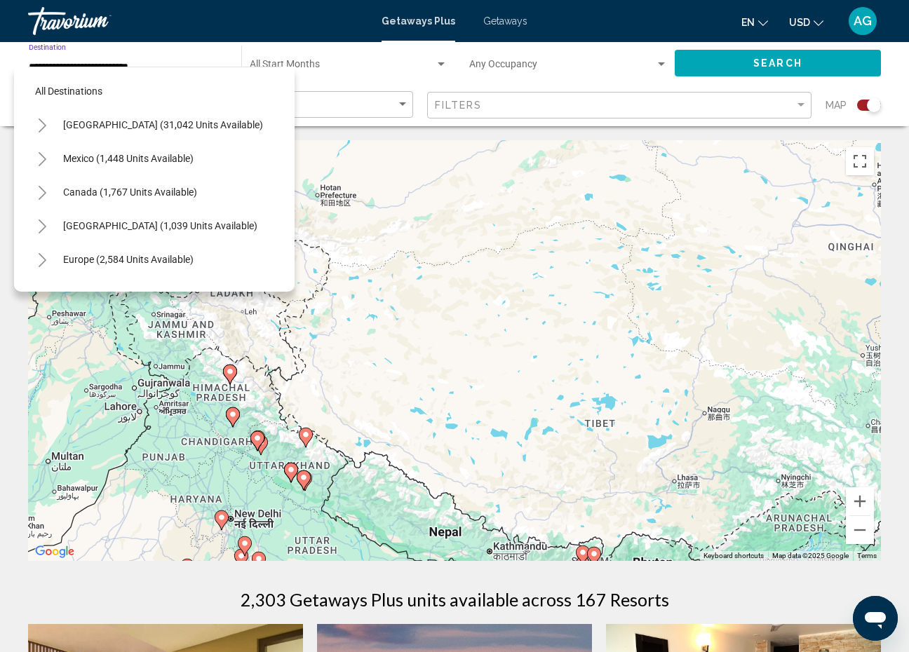
scroll to position [252, 0]
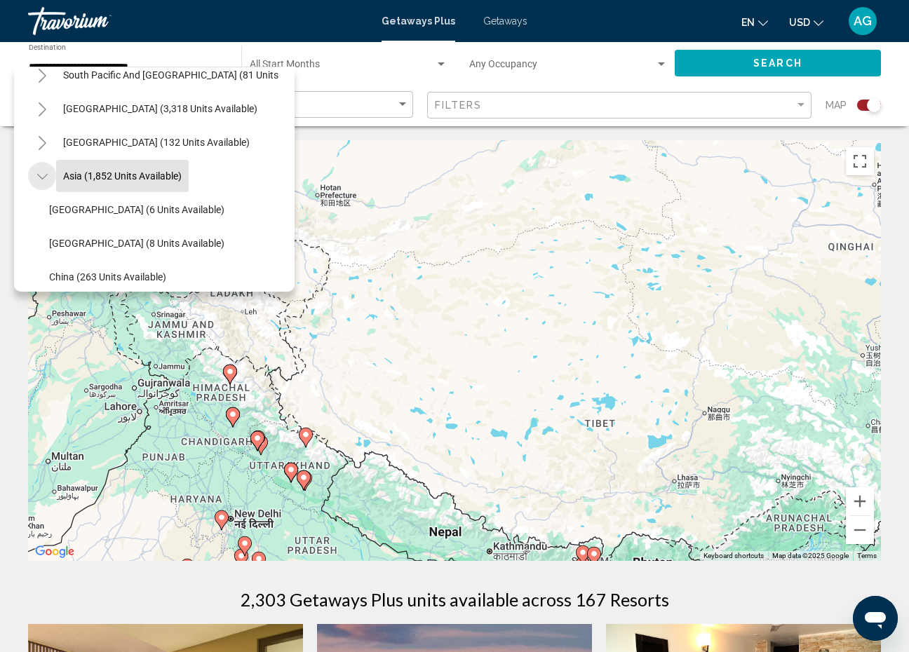
click at [45, 177] on icon "Toggle Asia (1,852 units available)" at bounding box center [42, 177] width 11 height 14
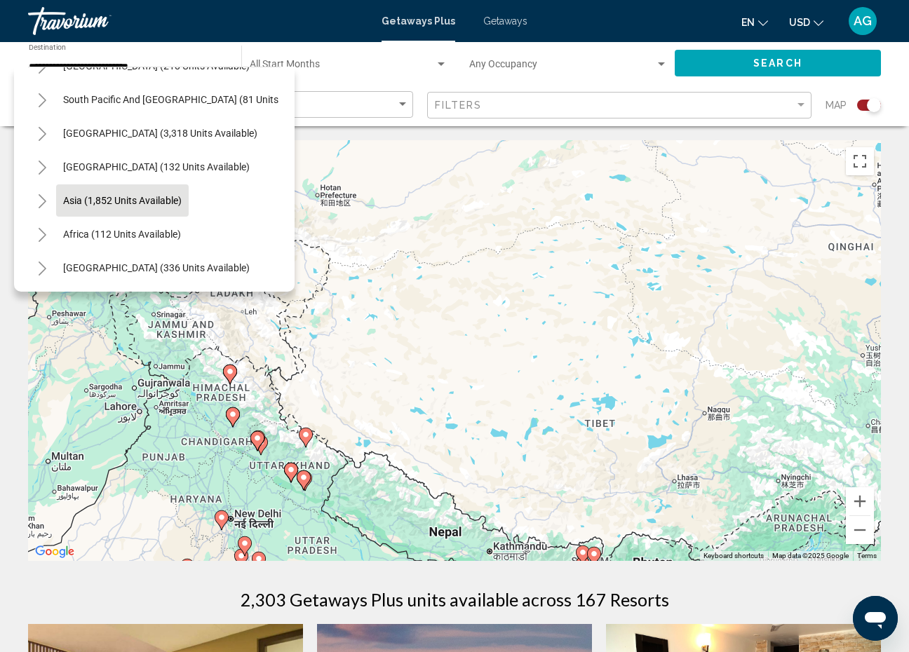
scroll to position [227, 13]
drag, startPoint x: 275, startPoint y: 117, endPoint x: 315, endPoint y: 71, distance: 61.2
click at [315, 71] on div "**********" at bounding box center [234, 63] width 440 height 42
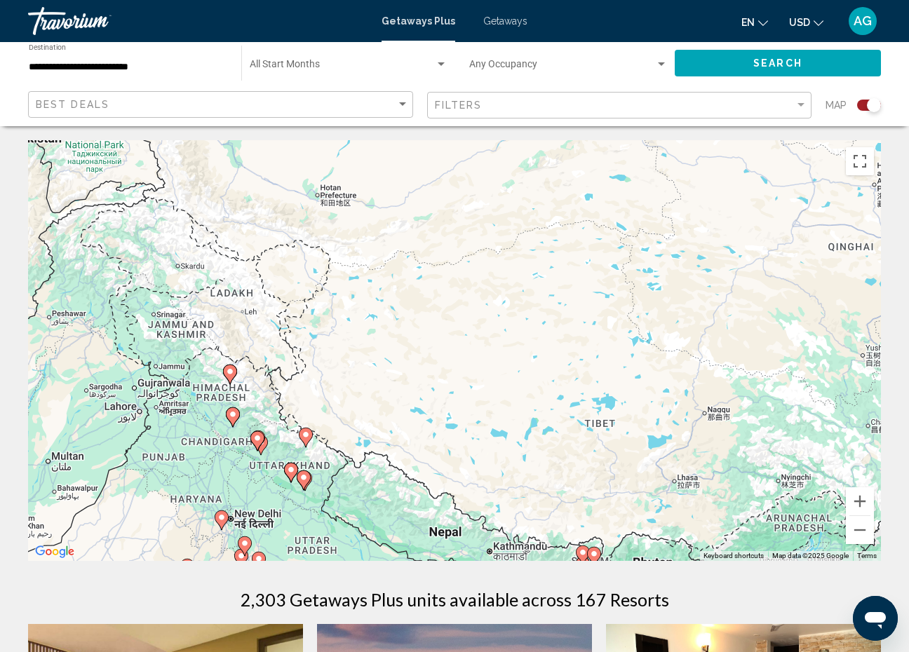
click at [161, 59] on div "**********" at bounding box center [128, 63] width 199 height 39
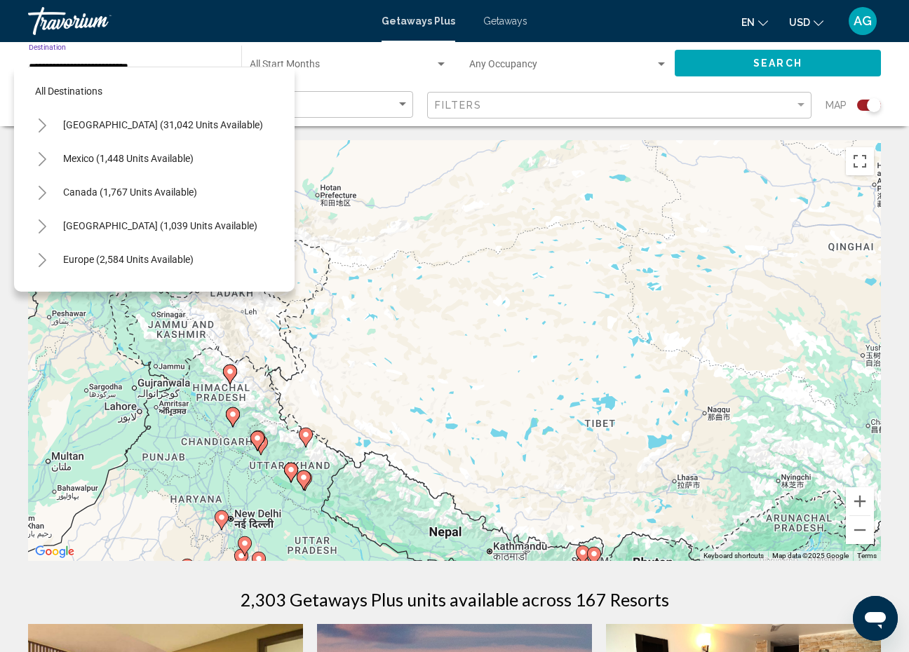
scroll to position [227, 0]
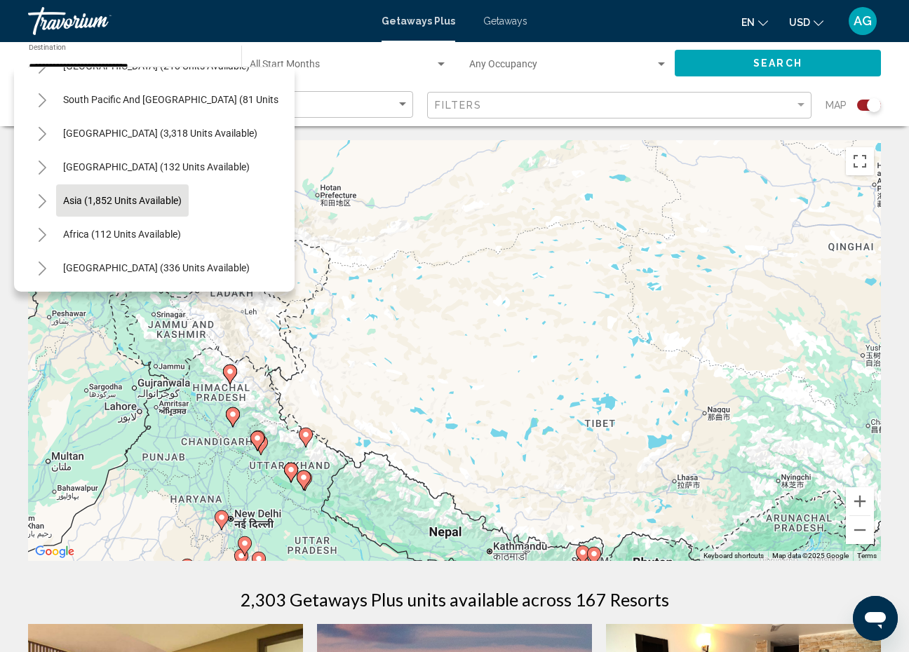
click at [250, 204] on div "Asia (1,852 units available)" at bounding box center [154, 201] width 253 height 34
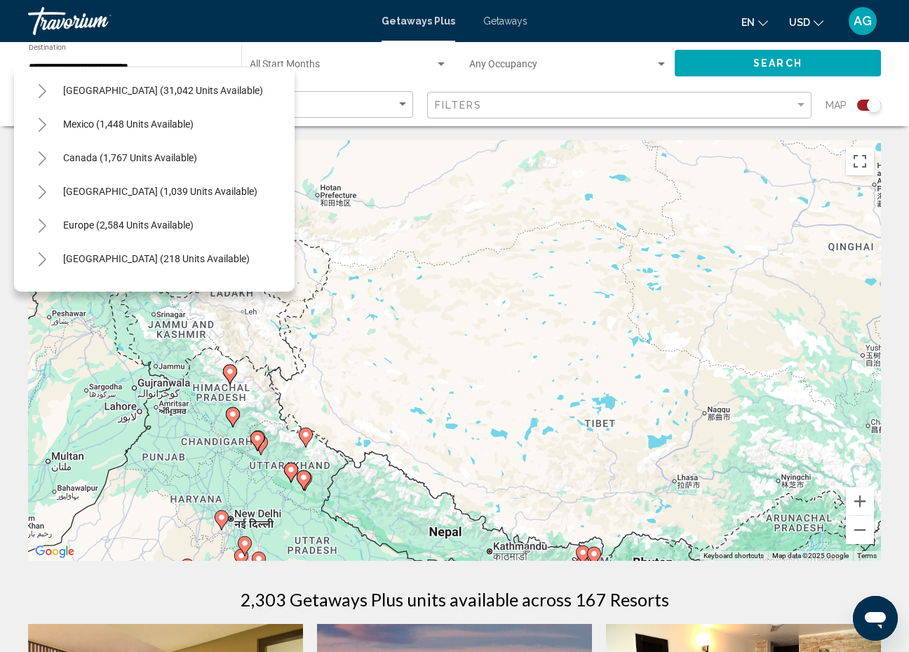
scroll to position [37, 0]
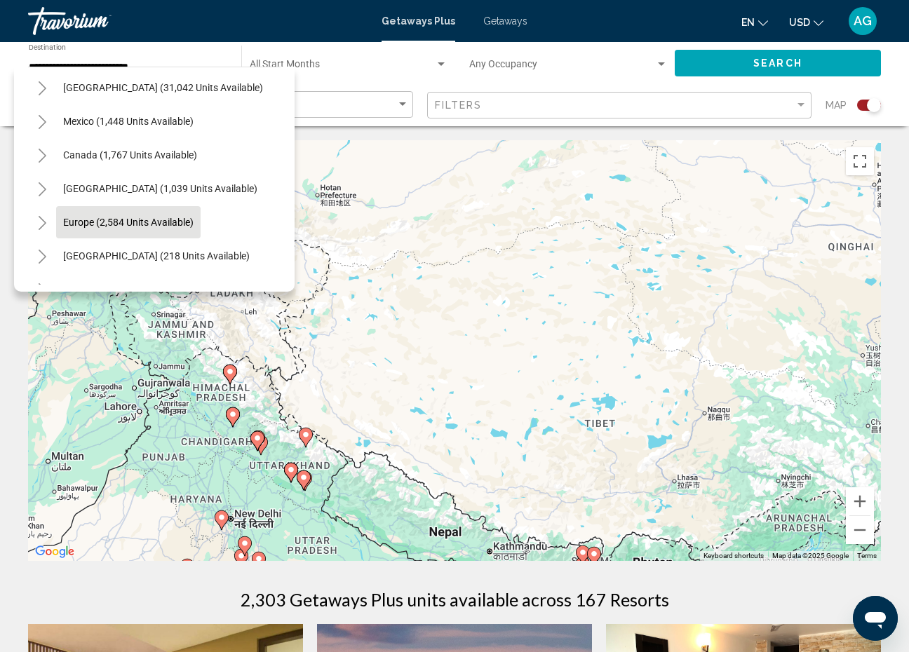
click at [128, 222] on span "Europe (2,584 units available)" at bounding box center [128, 222] width 130 height 11
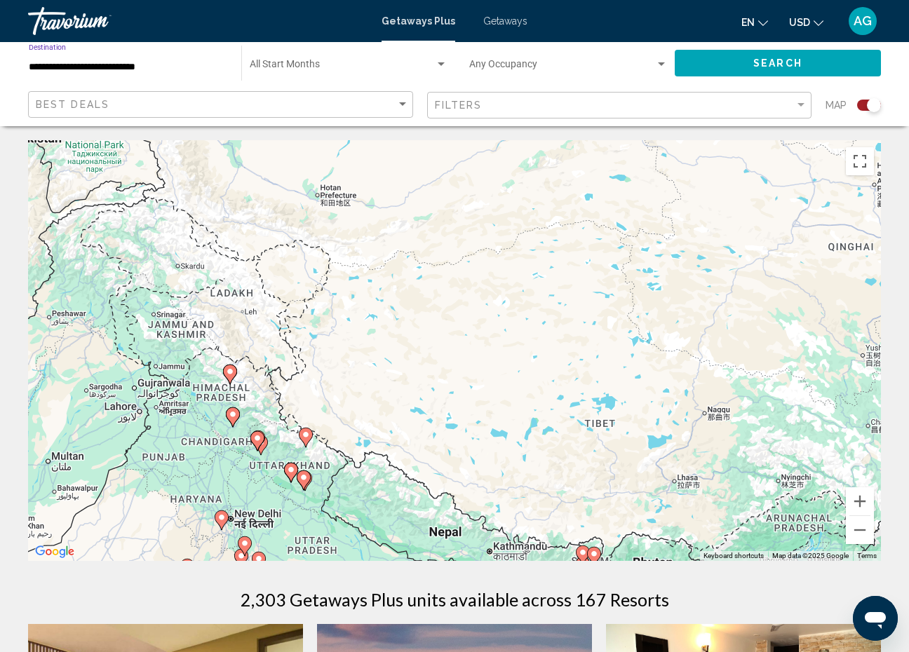
click at [716, 58] on button "Search" at bounding box center [778, 63] width 206 height 26
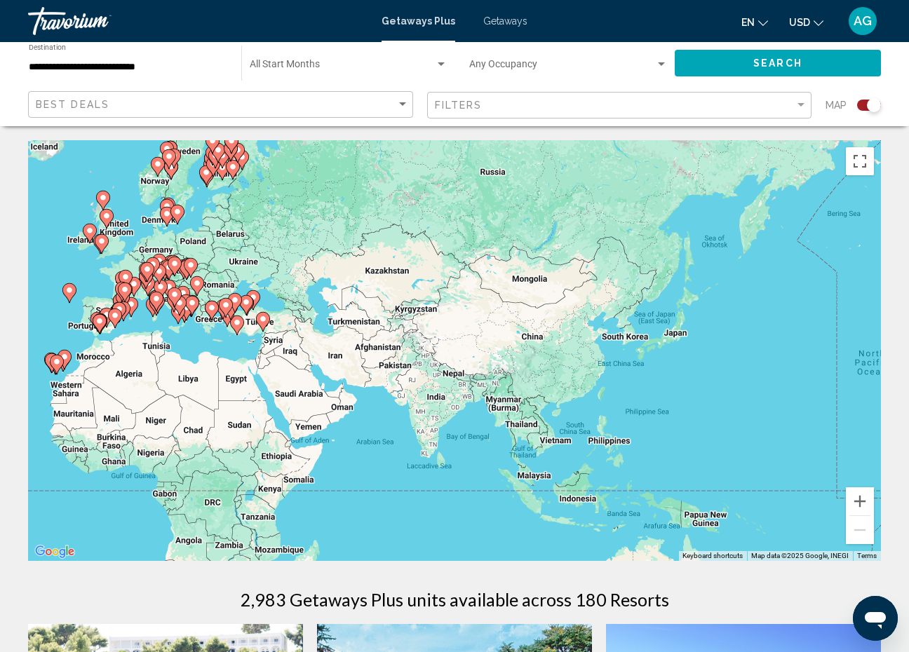
click at [271, 252] on div "To activate drag with keyboard, press Alt + Enter. Once in keyboard drag state,…" at bounding box center [454, 350] width 853 height 421
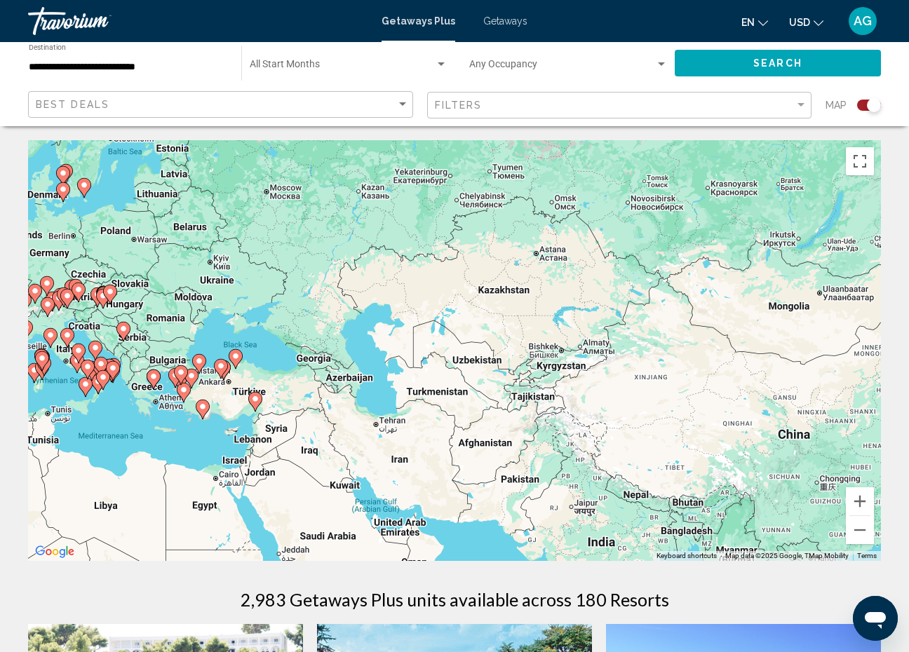
click at [137, 348] on div "To activate drag with keyboard, press Alt + Enter. Once in keyboard drag state,…" at bounding box center [454, 350] width 853 height 421
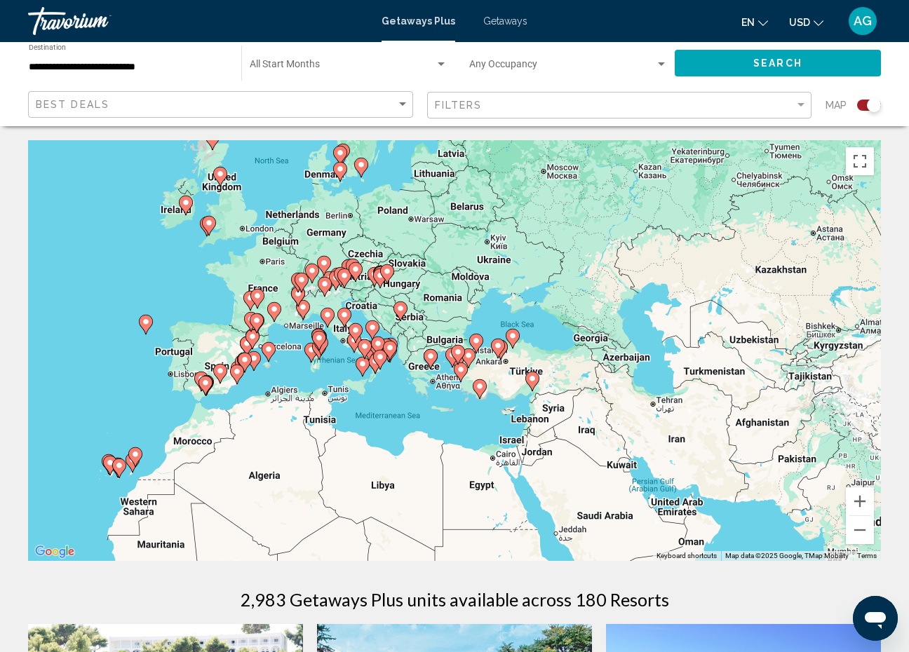
drag, startPoint x: 187, startPoint y: 335, endPoint x: 466, endPoint y: 314, distance: 280.6
click at [466, 314] on div "To activate drag with keyboard, press Alt + Enter. Once in keyboard drag state,…" at bounding box center [454, 350] width 853 height 421
click at [136, 462] on icon "Main content" at bounding box center [136, 457] width 13 height 18
click at [136, 462] on div "To activate drag with keyboard, press Alt + Enter. Once in keyboard drag state,…" at bounding box center [454, 350] width 853 height 421
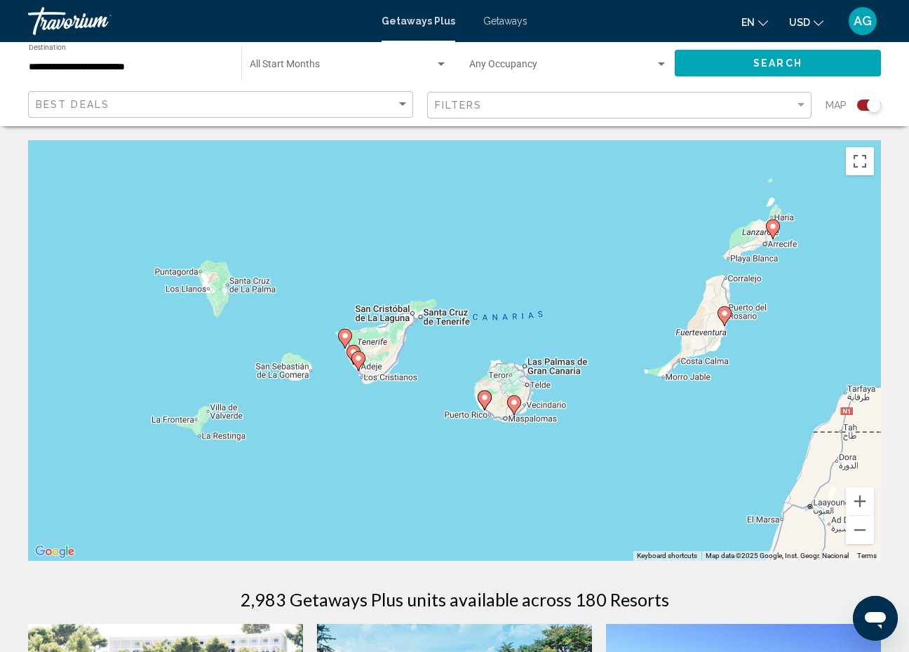
click at [347, 337] on image "Main content" at bounding box center [345, 336] width 8 height 8
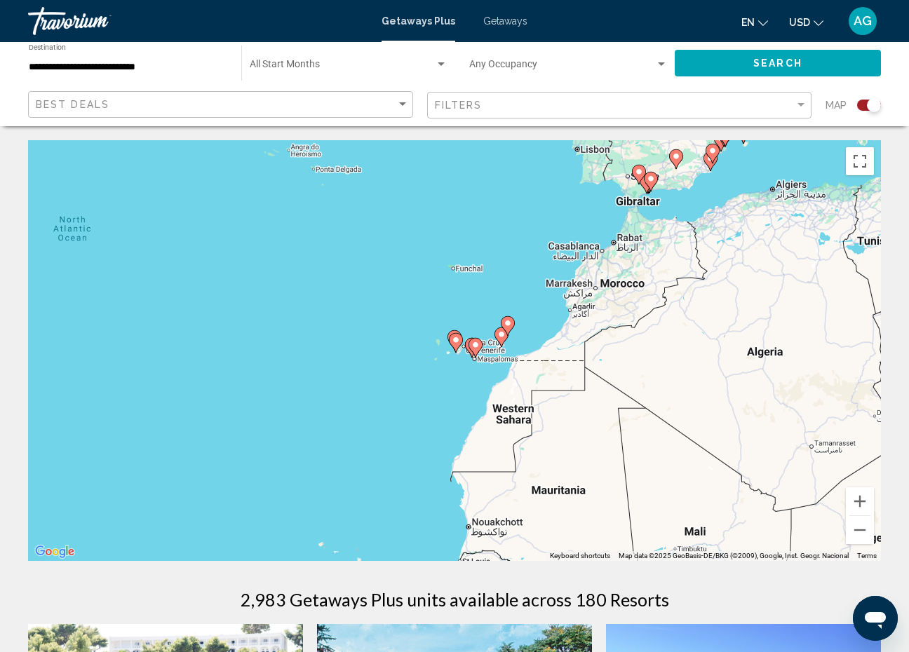
click at [462, 351] on gmp-advanced-marker "Main content" at bounding box center [456, 342] width 14 height 21
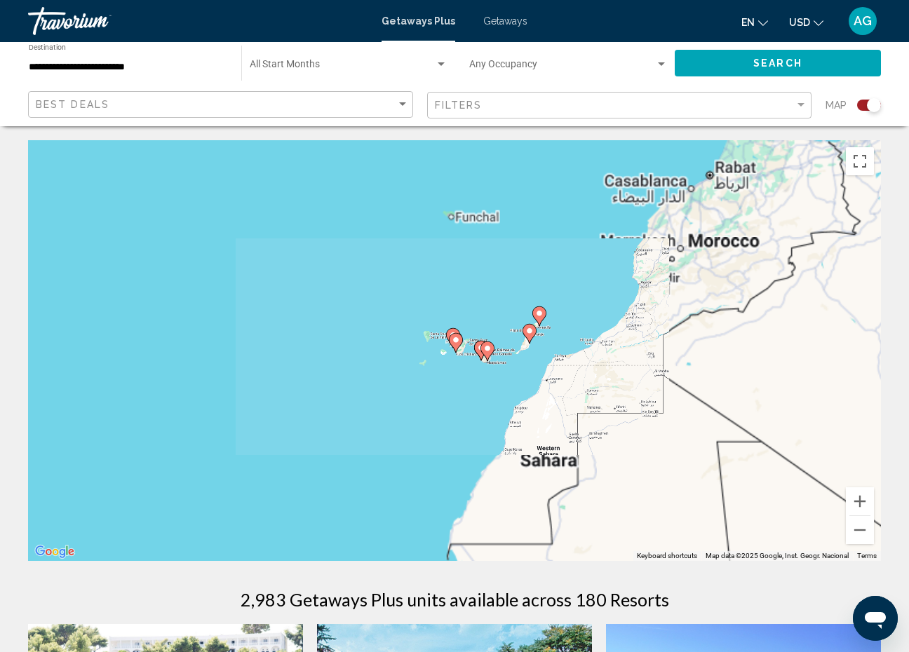
click at [462, 351] on gmp-advanced-marker "Main content" at bounding box center [456, 342] width 14 height 21
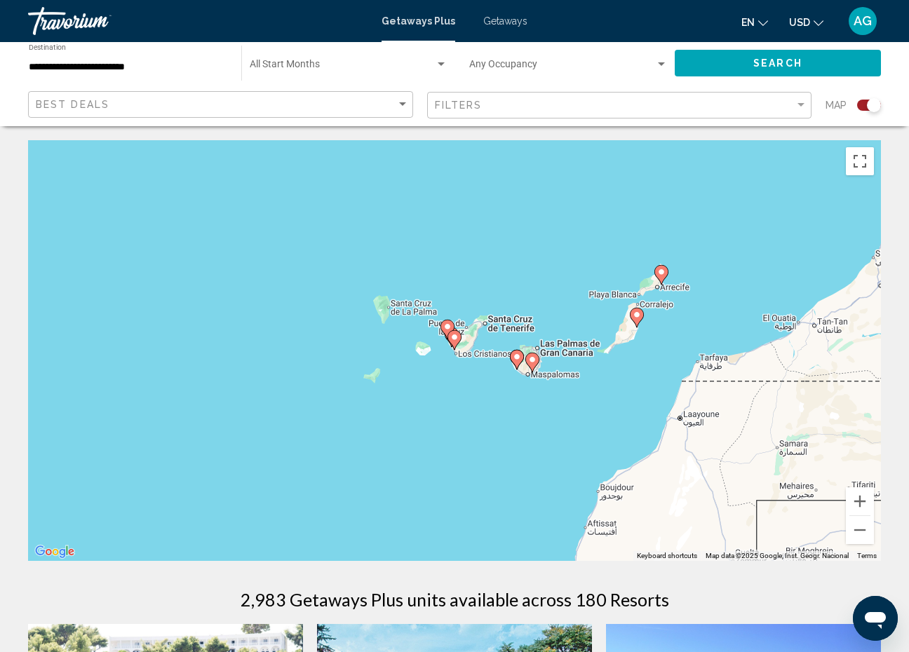
click at [451, 342] on icon "Main content" at bounding box center [454, 340] width 13 height 18
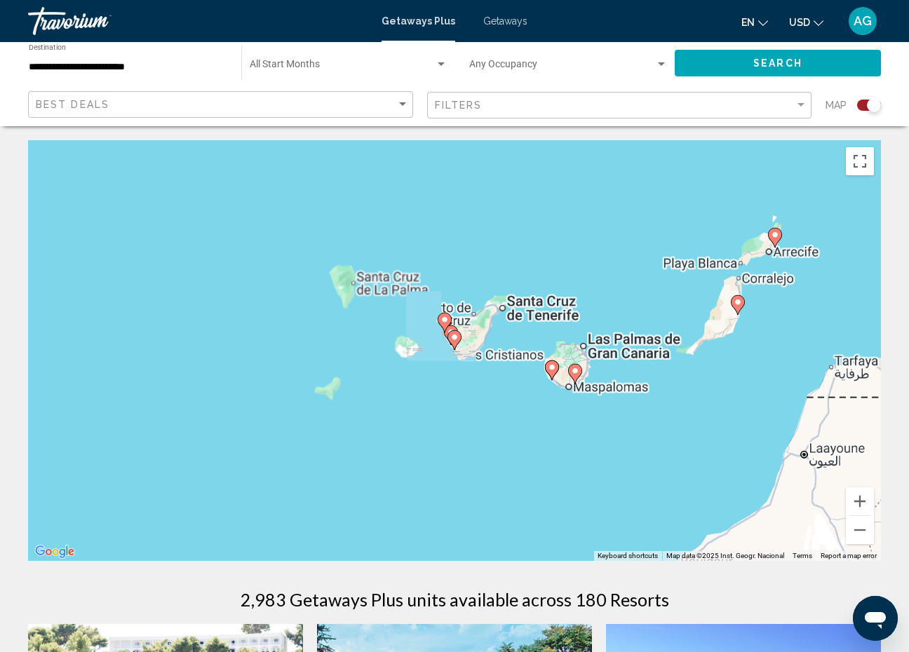
click at [451, 342] on icon "Main content" at bounding box center [454, 340] width 13 height 18
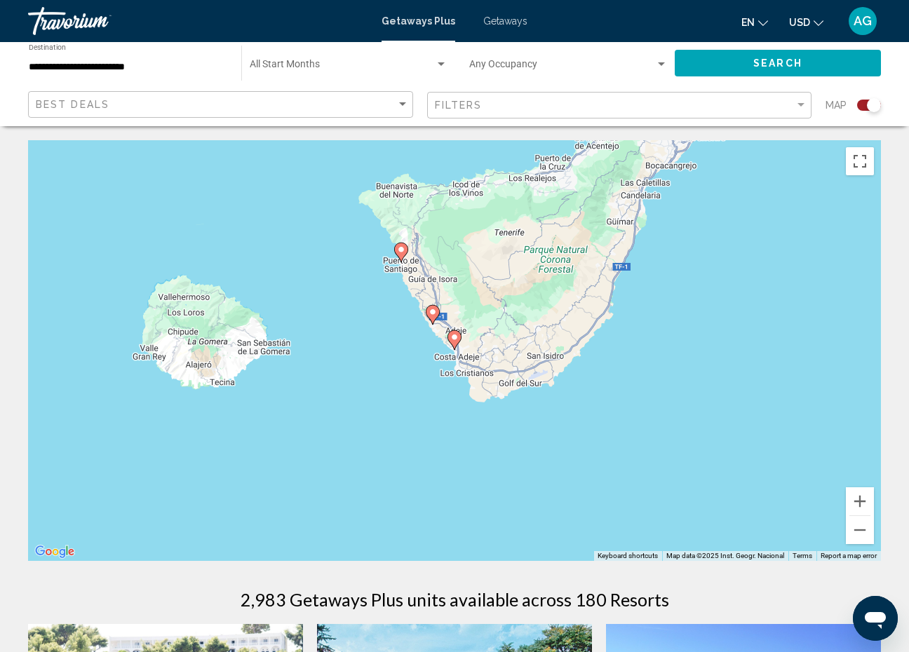
click at [455, 340] on image "Main content" at bounding box center [454, 337] width 8 height 8
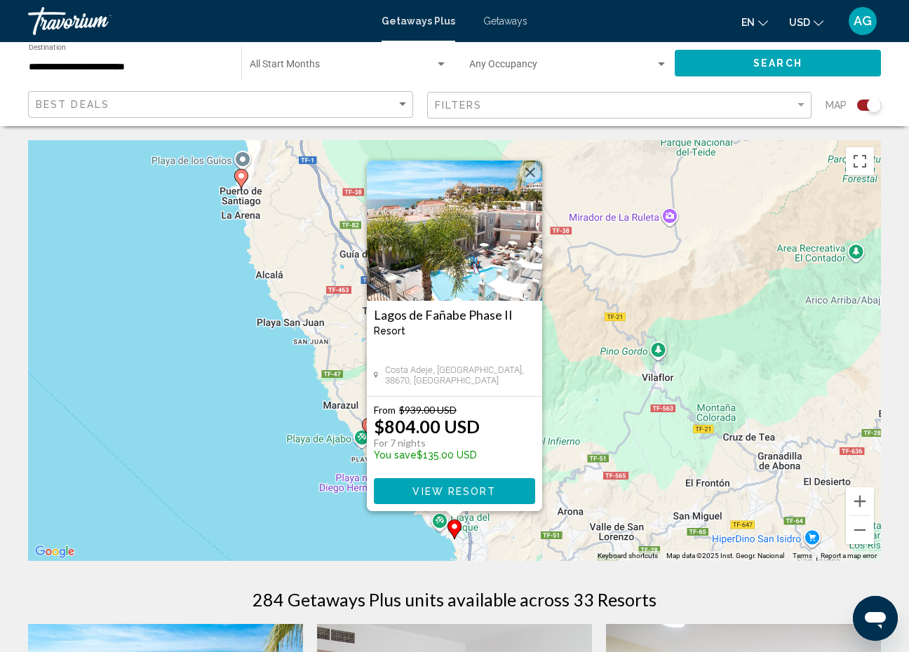
click at [239, 175] on image "Main content" at bounding box center [241, 176] width 8 height 8
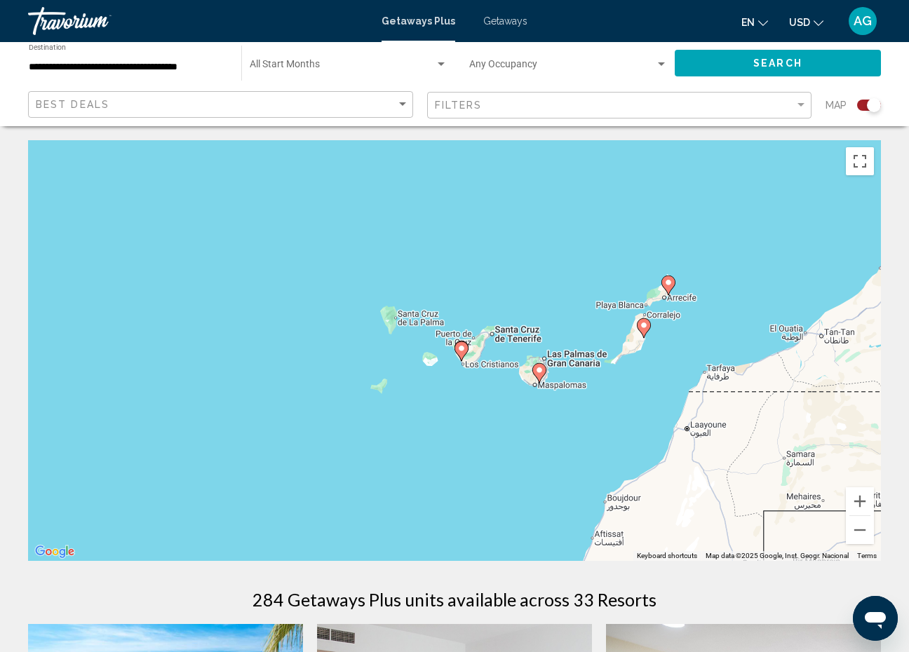
click at [469, 351] on div "To activate drag with keyboard, press Alt + Enter. Once in keyboard drag state,…" at bounding box center [454, 350] width 853 height 421
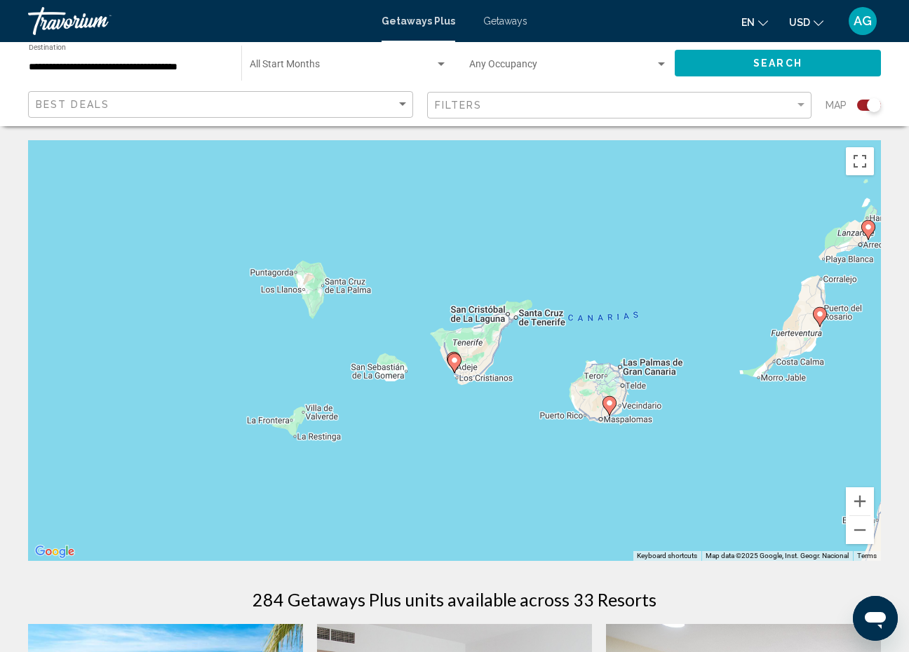
click at [469, 351] on div "To activate drag with keyboard, press Alt + Enter. Once in keyboard drag state,…" at bounding box center [454, 350] width 853 height 421
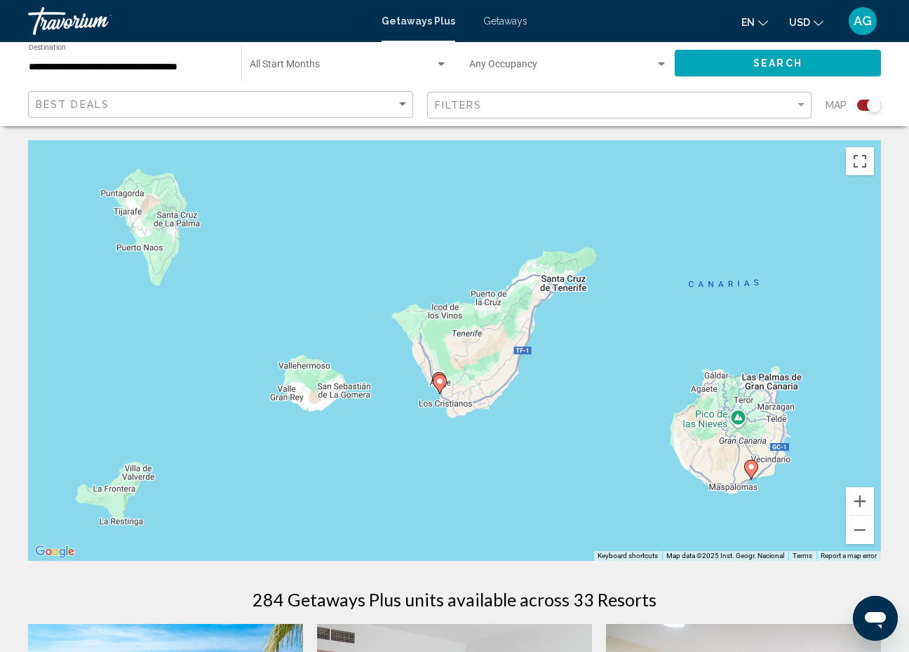
click at [469, 351] on div "To activate drag with keyboard, press Alt + Enter. Once in keyboard drag state,…" at bounding box center [454, 350] width 853 height 421
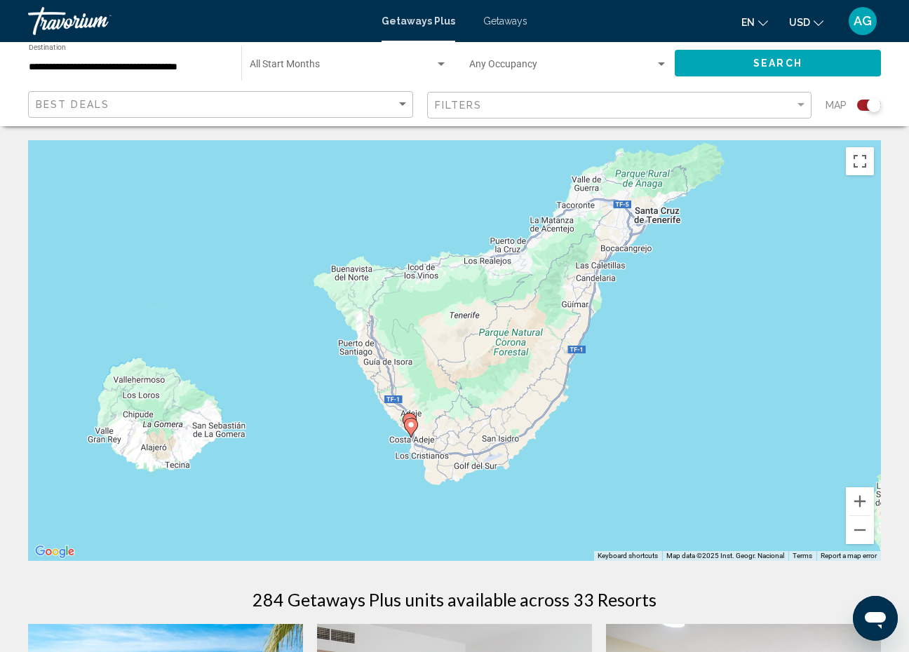
click at [445, 424] on div "To activate drag with keyboard, press Alt + Enter. Once in keyboard drag state,…" at bounding box center [454, 350] width 853 height 421
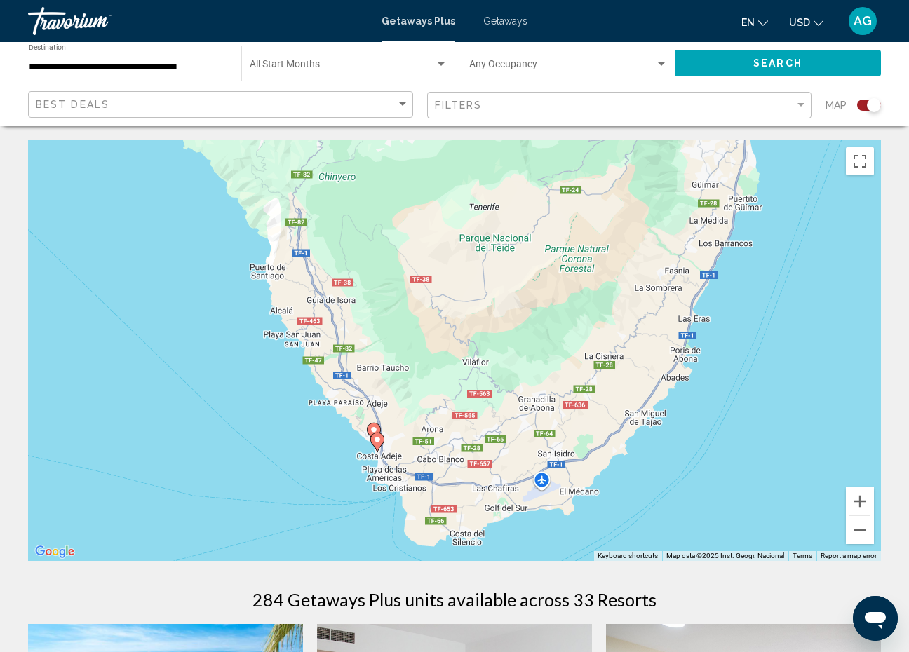
click at [379, 440] on image "Main content" at bounding box center [377, 440] width 8 height 8
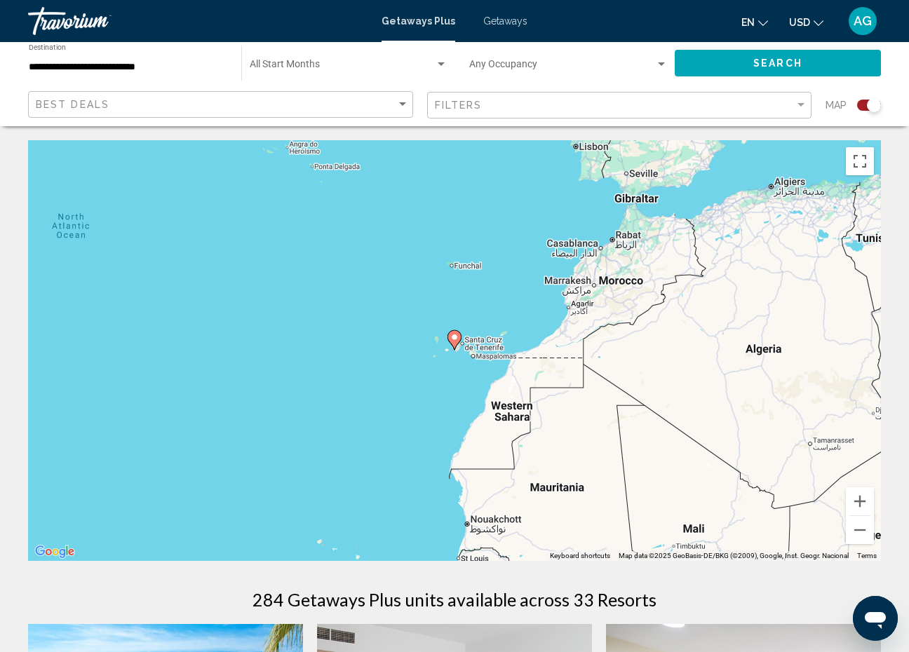
click at [456, 336] on image "Main content" at bounding box center [454, 337] width 8 height 8
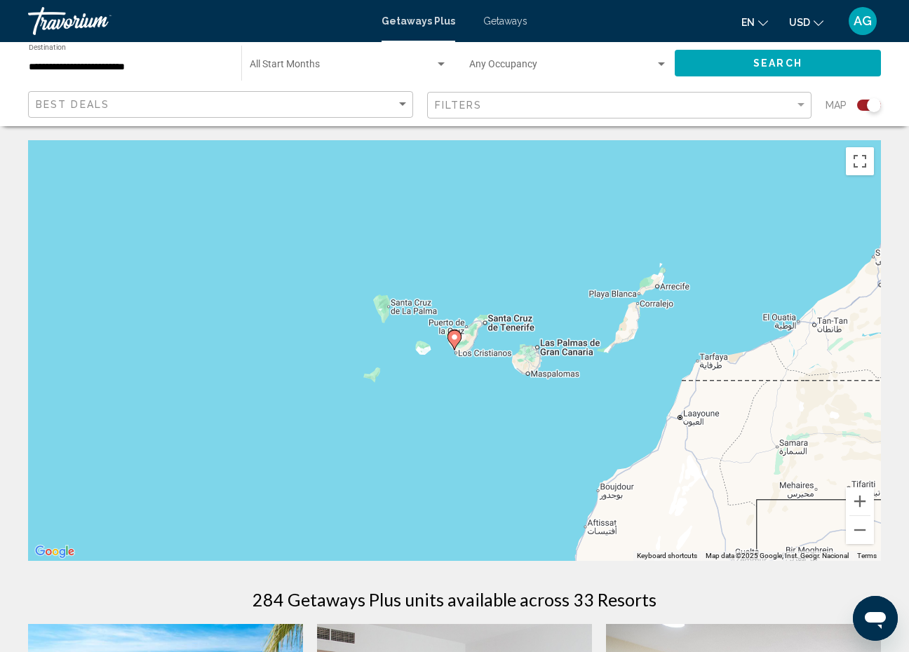
click at [456, 336] on image "Main content" at bounding box center [454, 337] width 8 height 8
type input "**********"
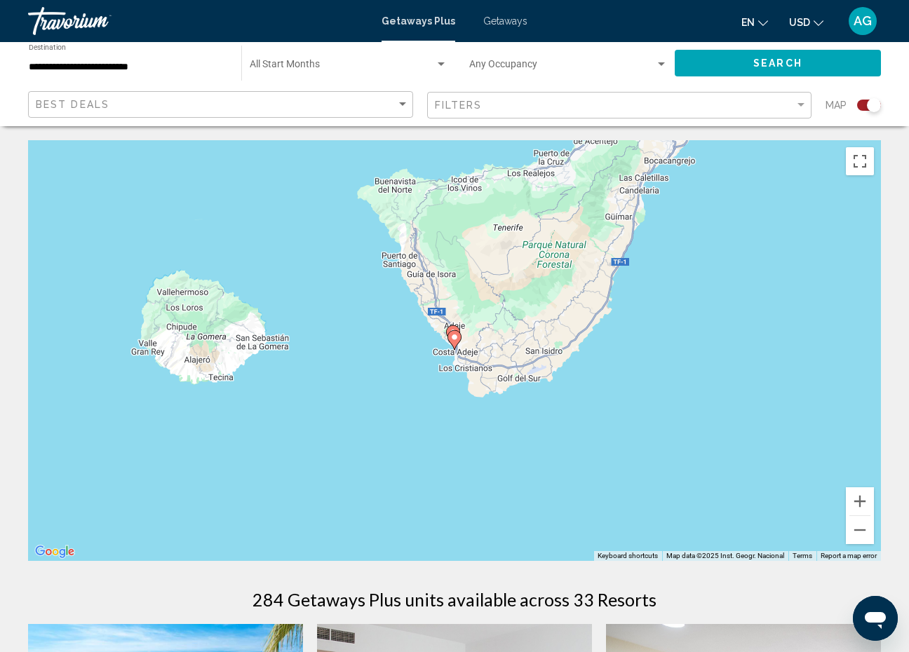
click at [456, 336] on image "Main content" at bounding box center [454, 337] width 8 height 8
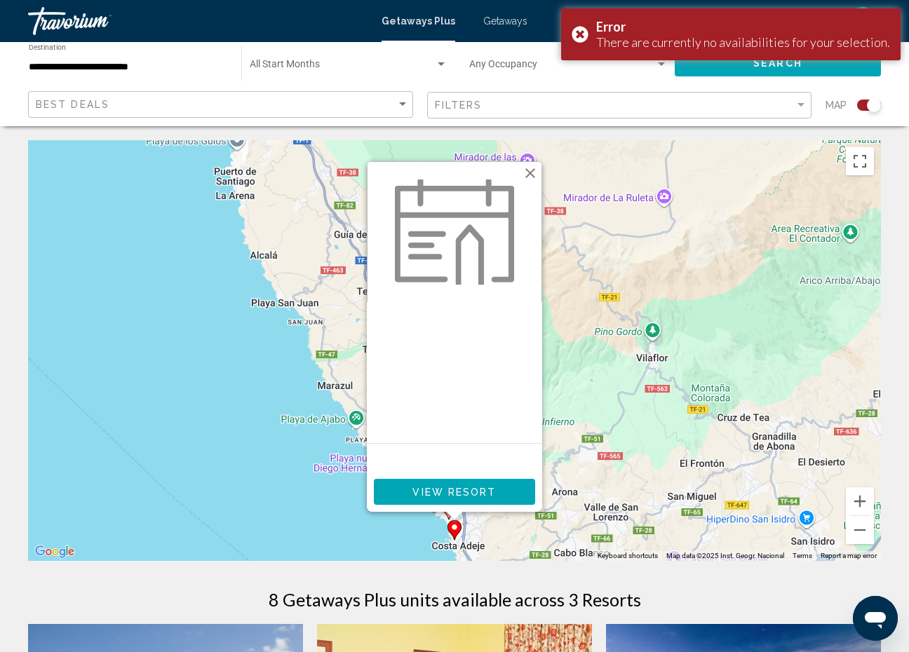
click at [530, 168] on button "Close" at bounding box center [530, 173] width 21 height 21
